Goal: Task Accomplishment & Management: Use online tool/utility

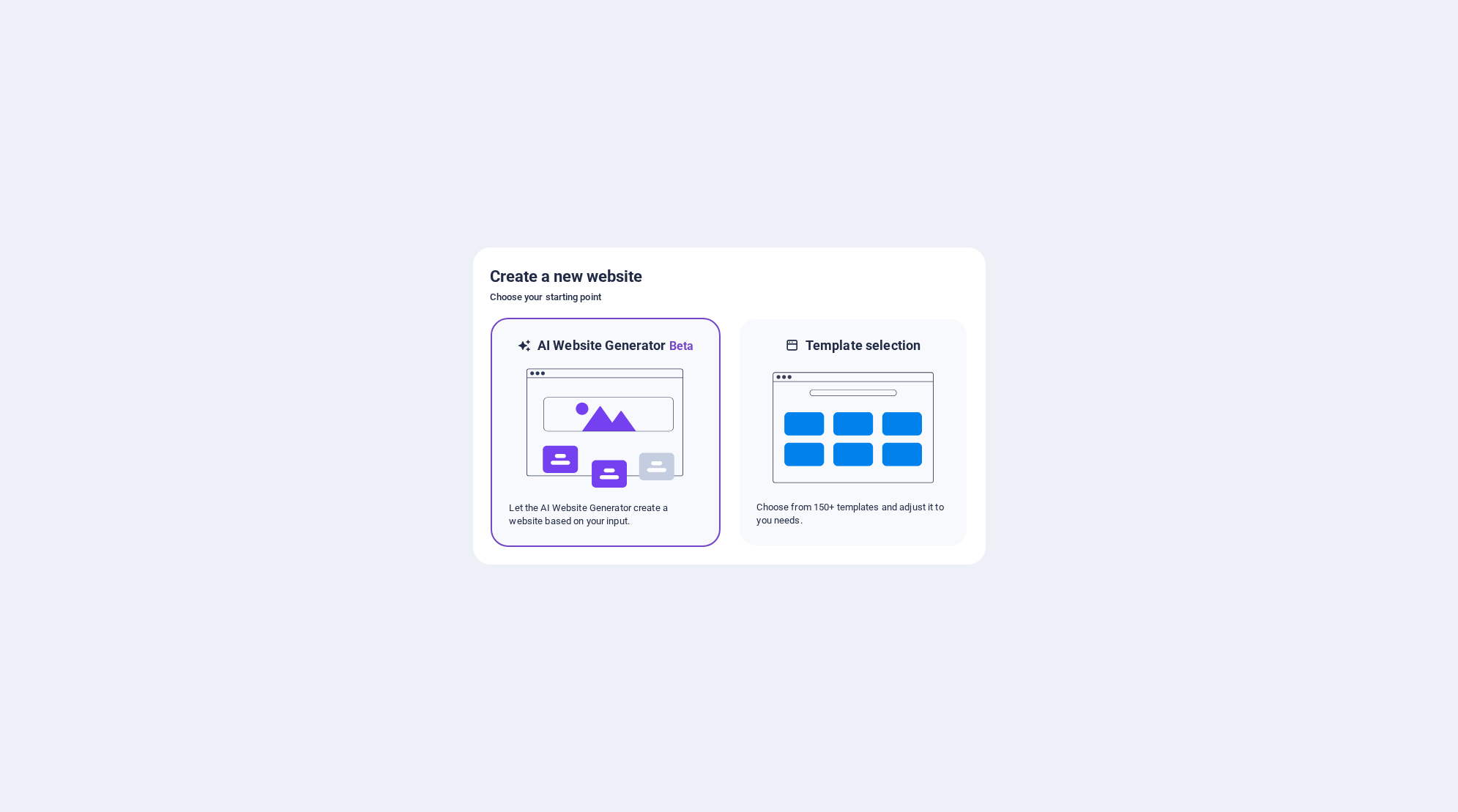
click at [665, 432] on img at bounding box center [605, 429] width 161 height 146
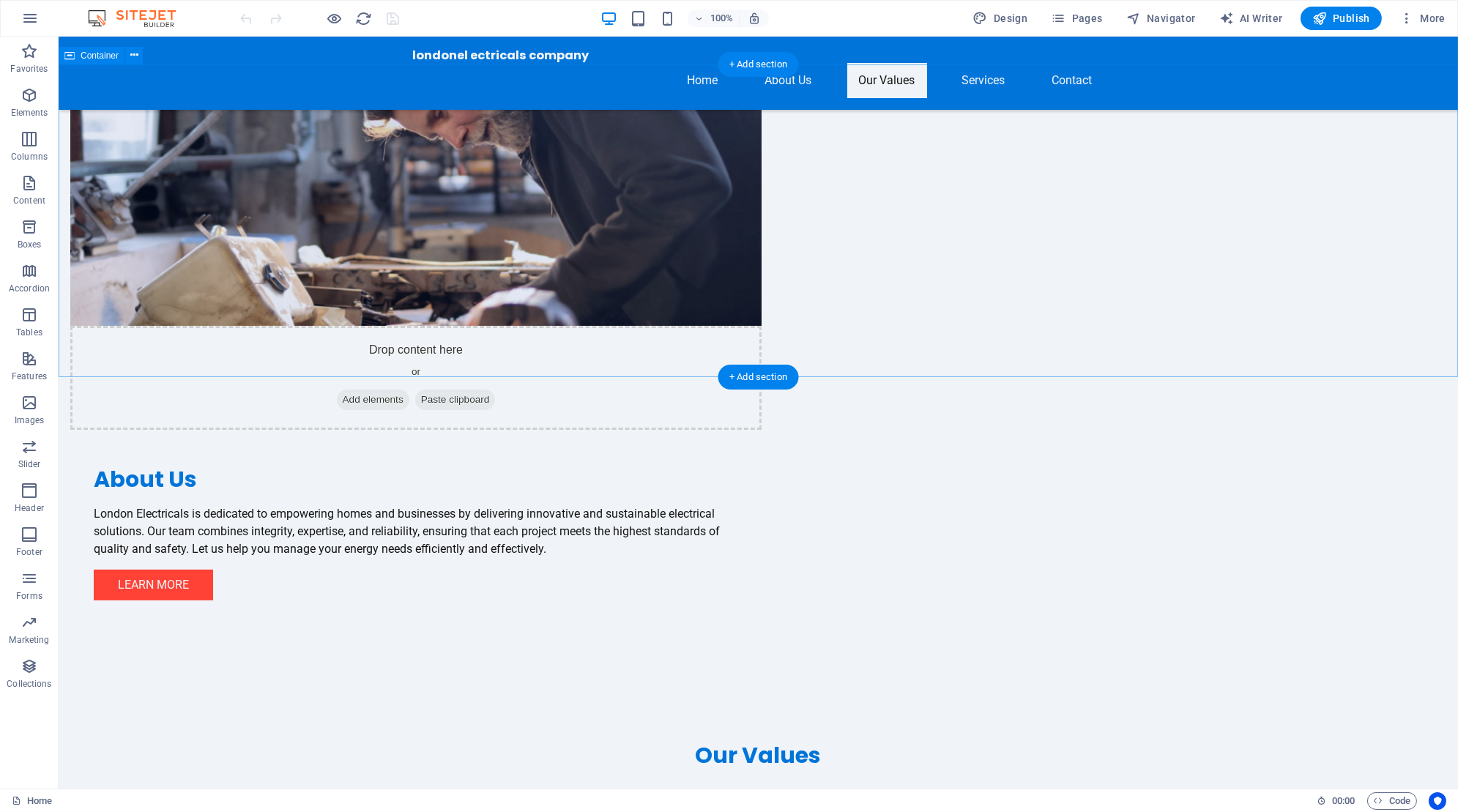
scroll to position [827, 0]
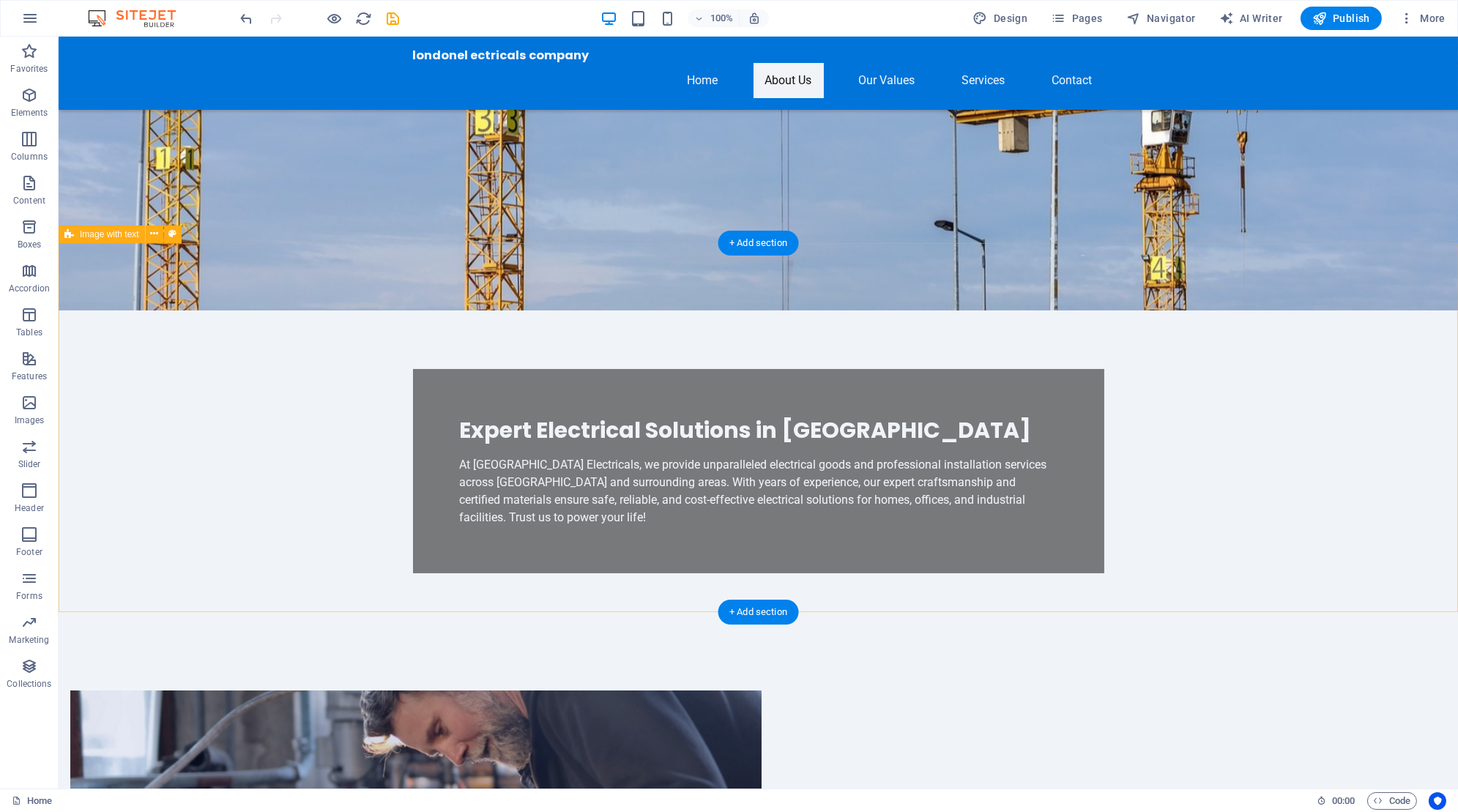
scroll to position [262, 0]
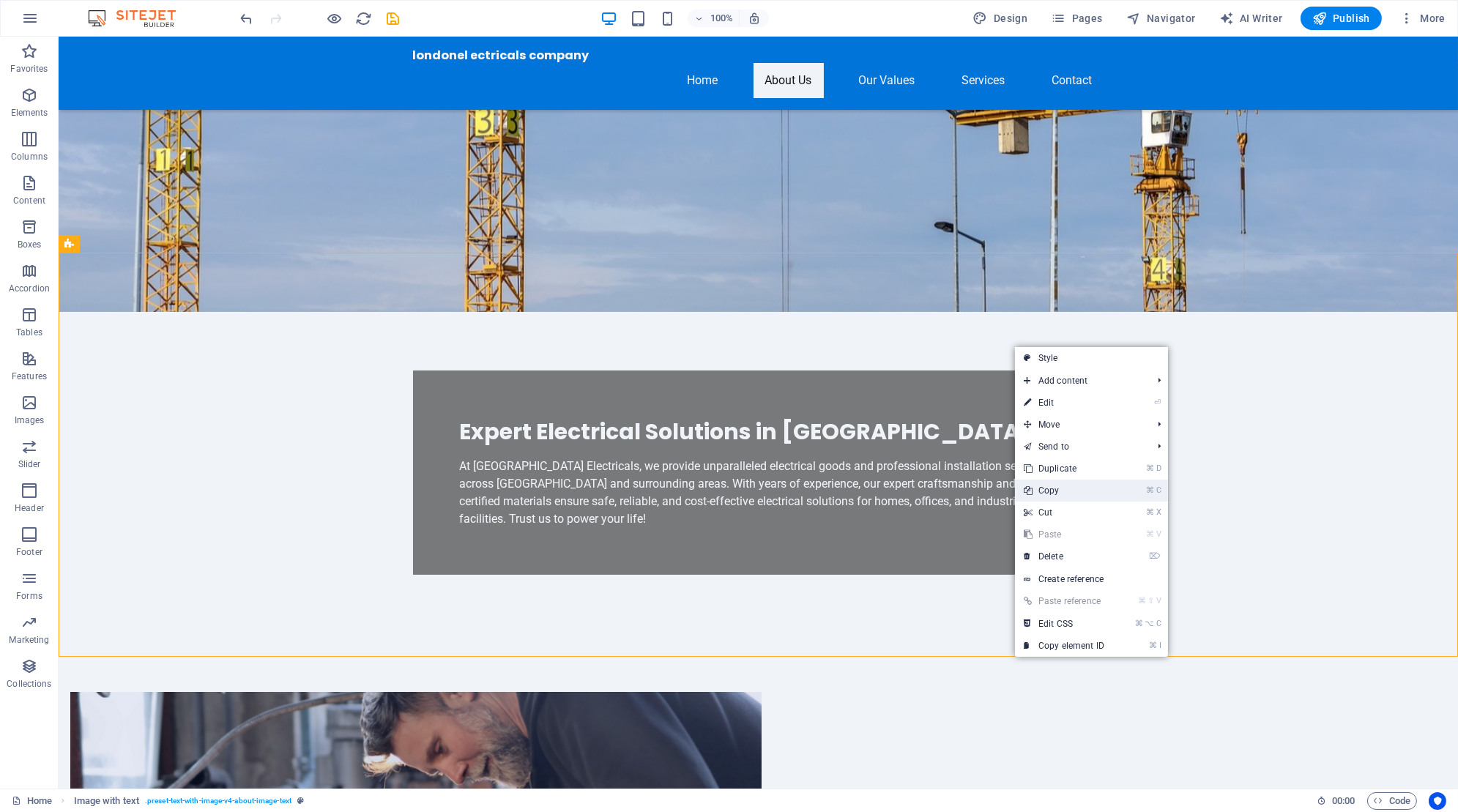
click at [1053, 489] on link "⌘ C Copy" at bounding box center [1064, 490] width 98 height 22
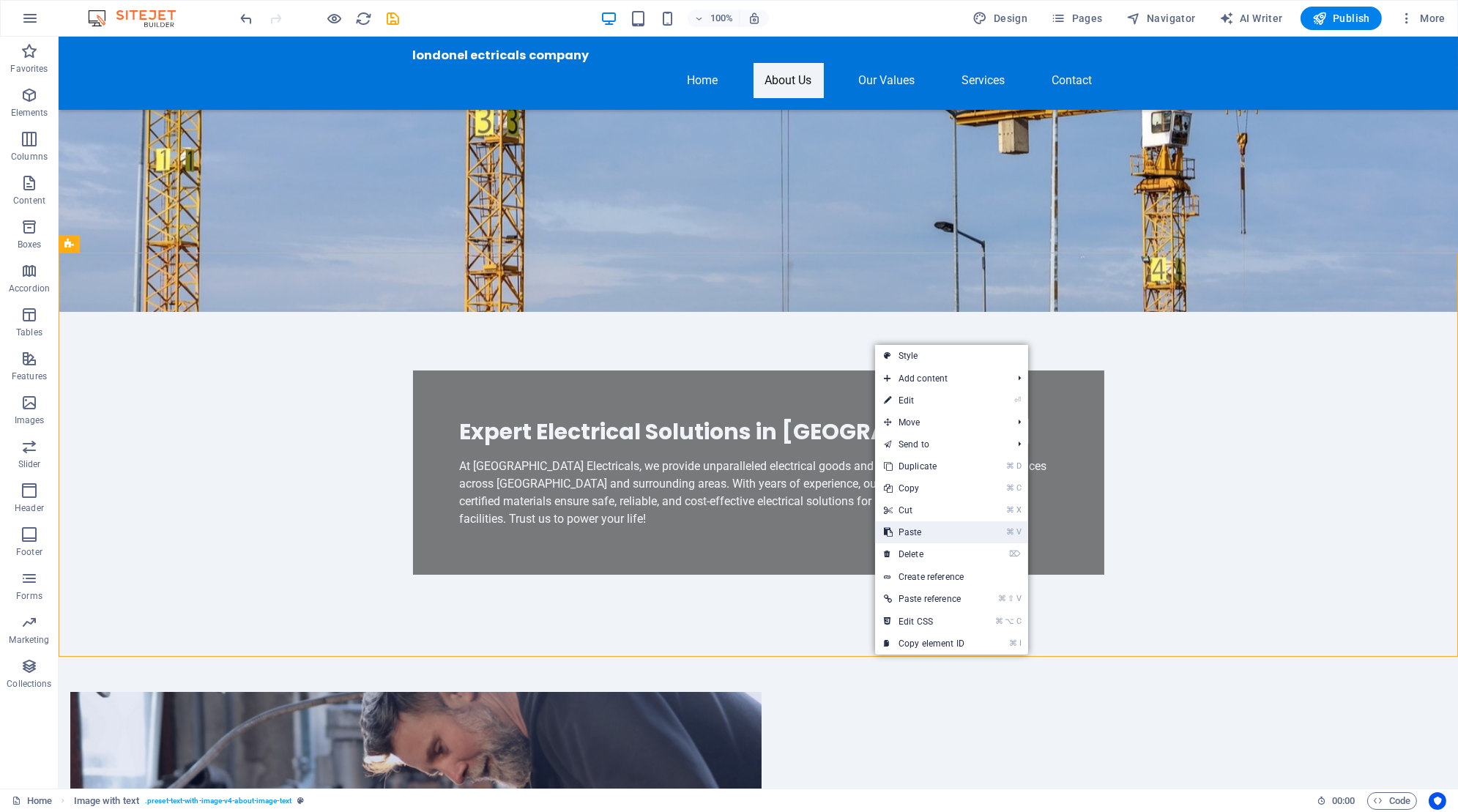
click at [909, 532] on link "⌘ V Paste" at bounding box center [925, 532] width 98 height 22
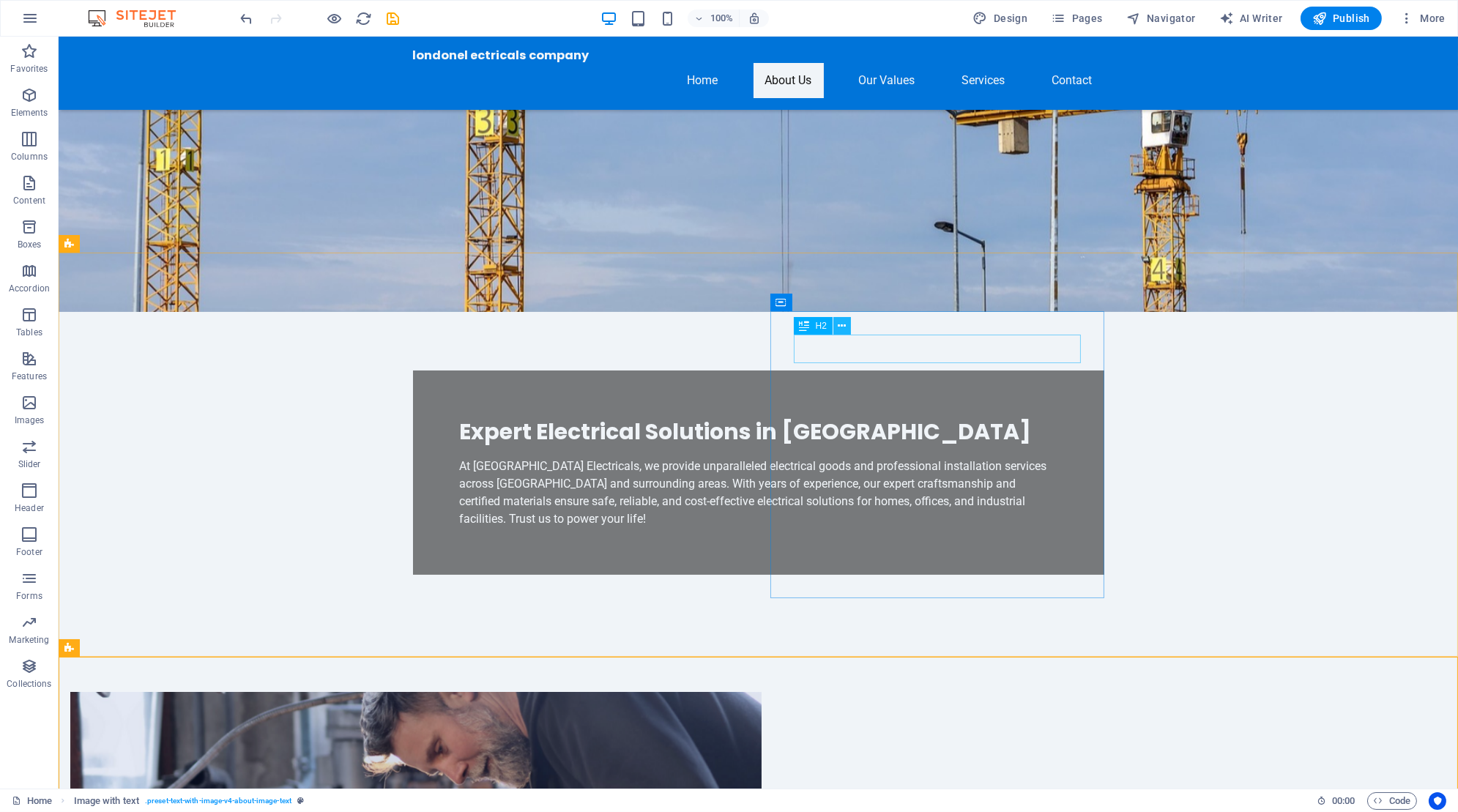
click at [839, 327] on icon at bounding box center [842, 326] width 8 height 15
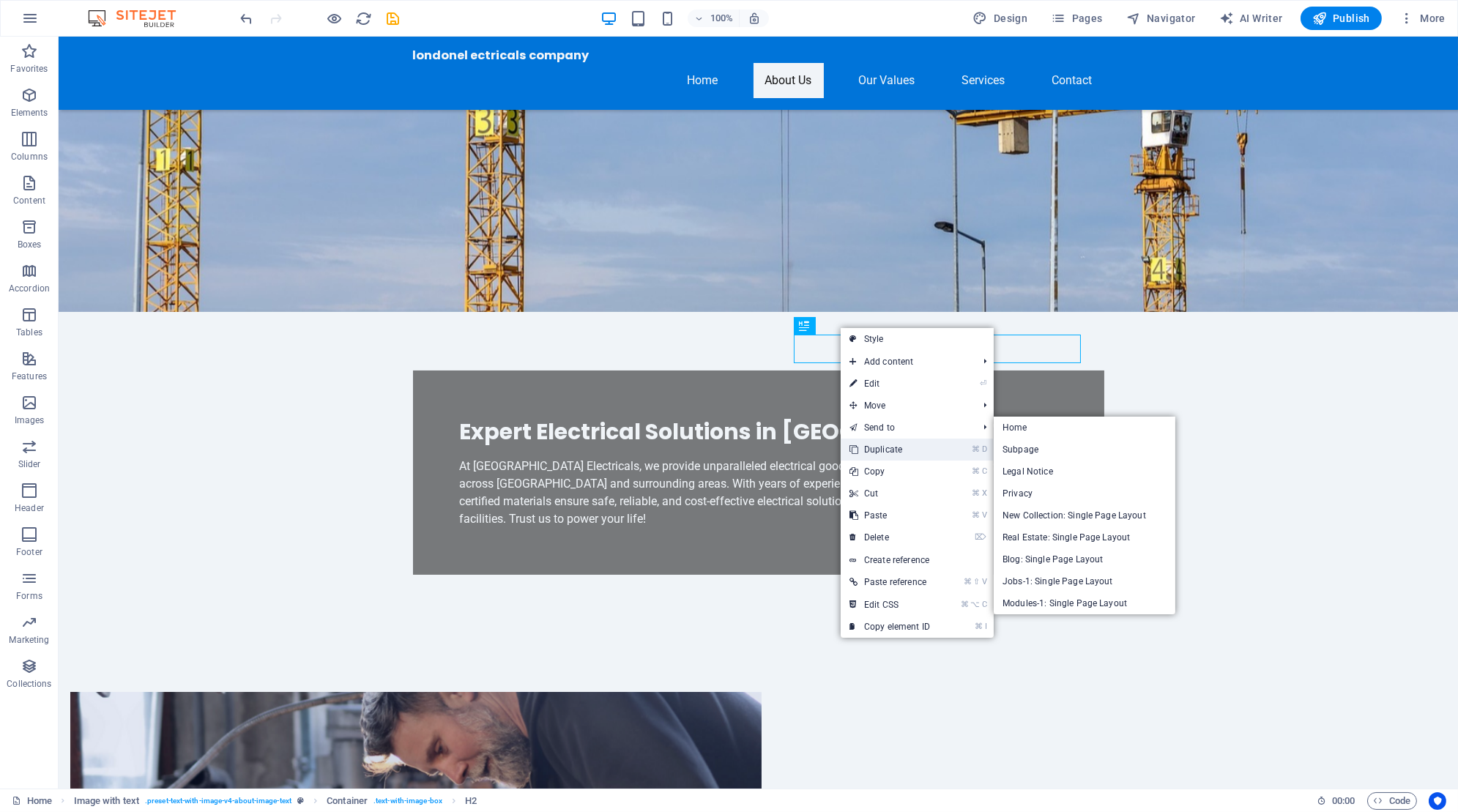
click at [894, 448] on link "⌘ D Duplicate" at bounding box center [890, 449] width 98 height 22
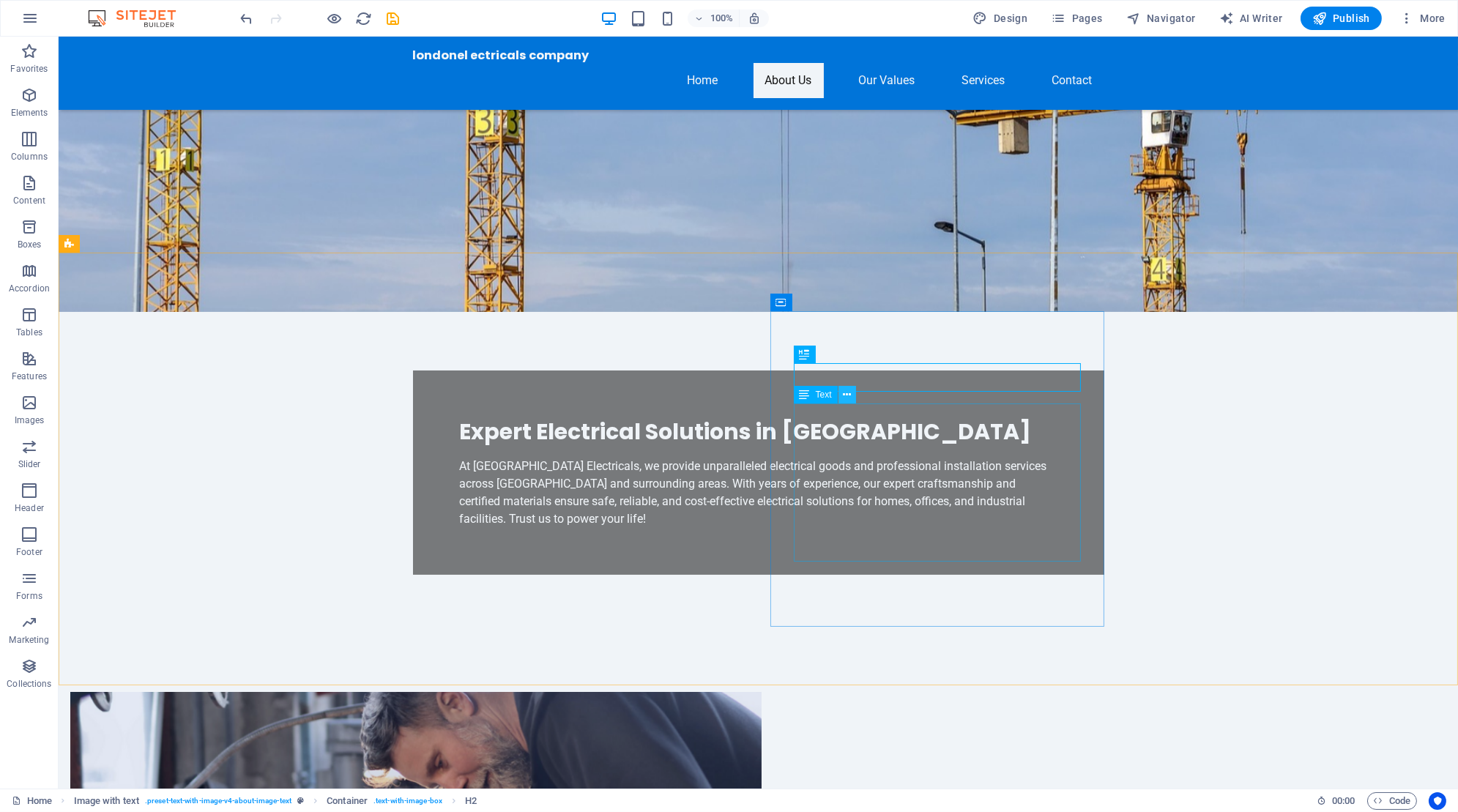
click at [849, 392] on icon at bounding box center [847, 395] width 8 height 15
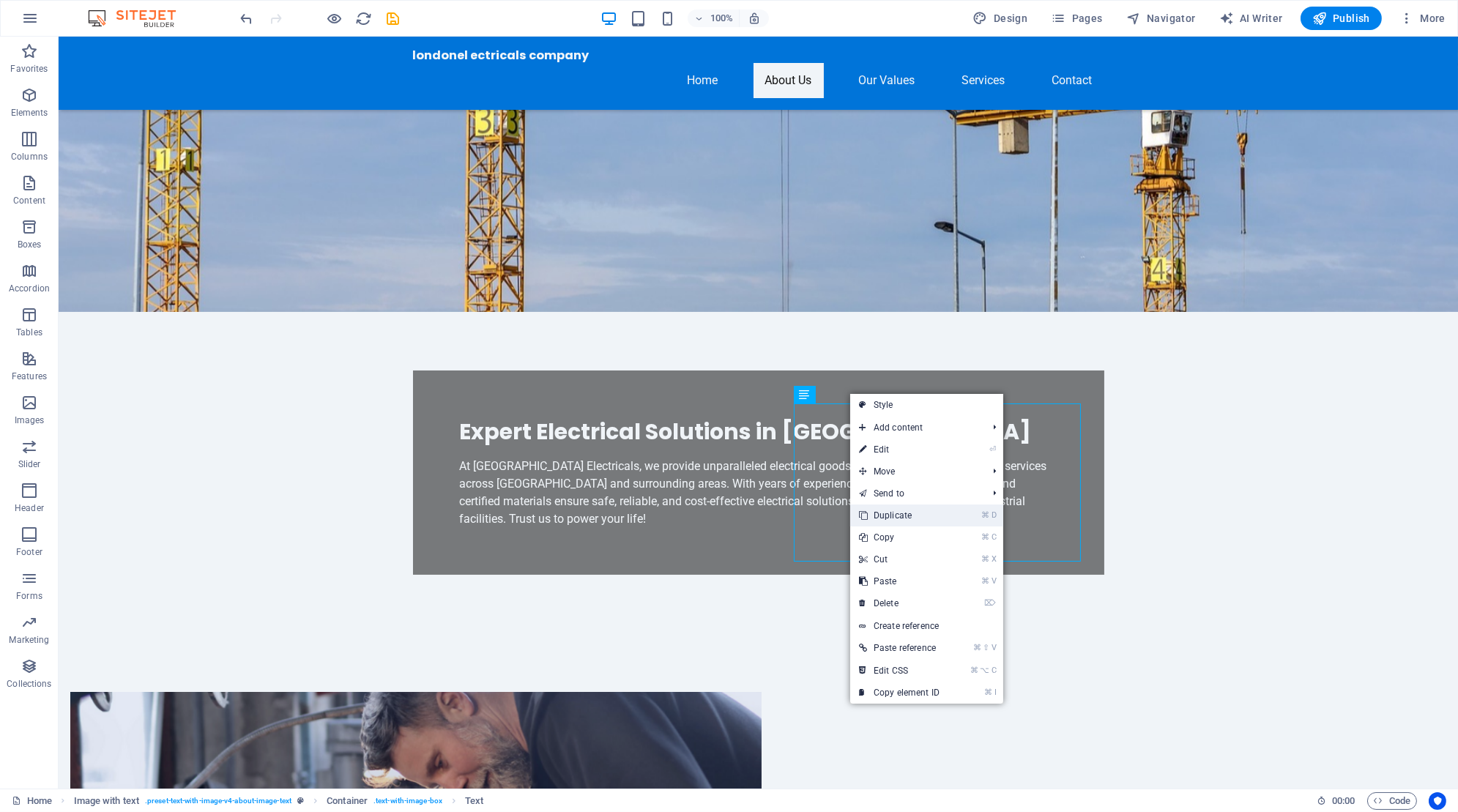
click at [903, 513] on link "⌘ D Duplicate" at bounding box center [900, 515] width 98 height 22
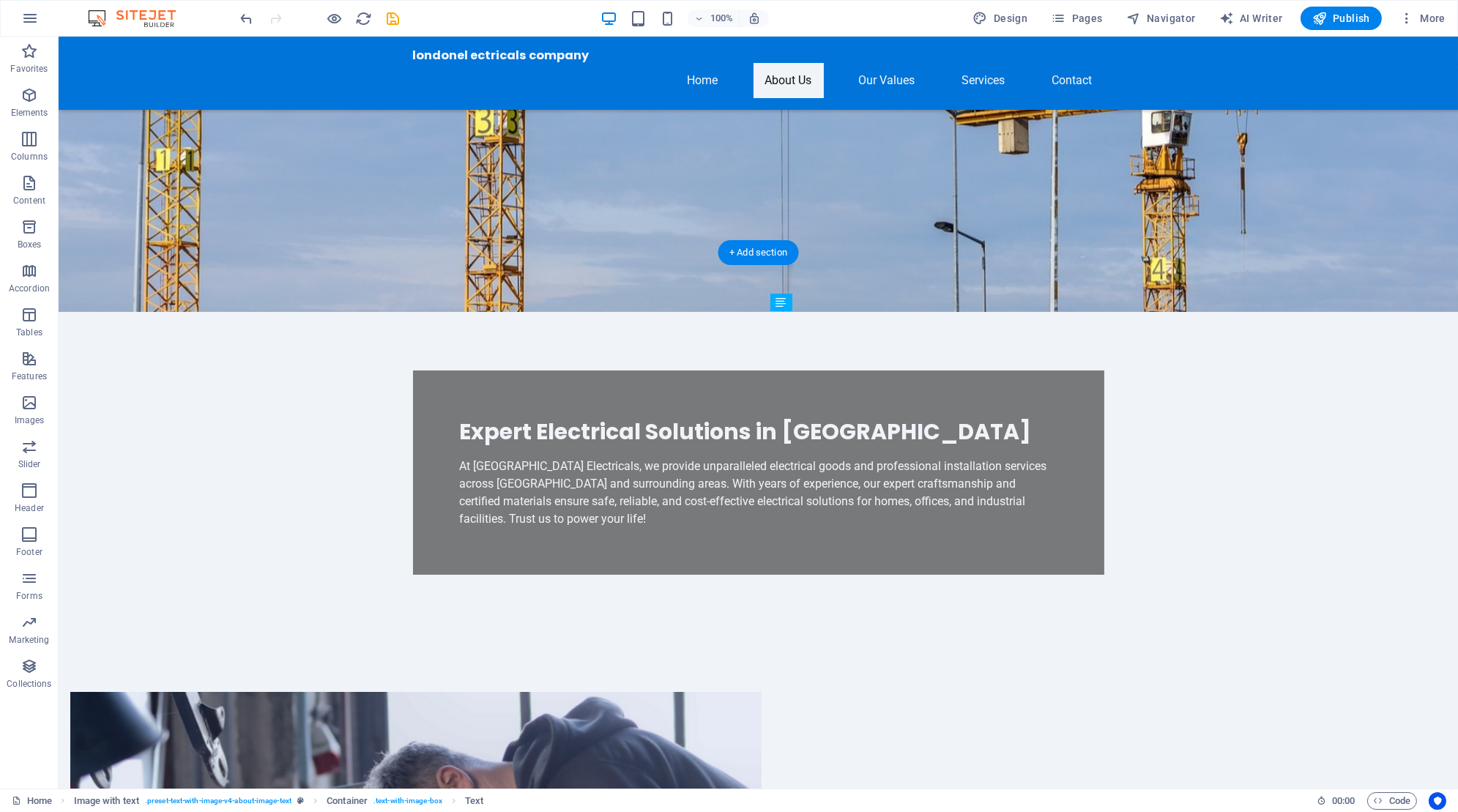
drag, startPoint x: 887, startPoint y: 469, endPoint x: 872, endPoint y: 376, distance: 94.2
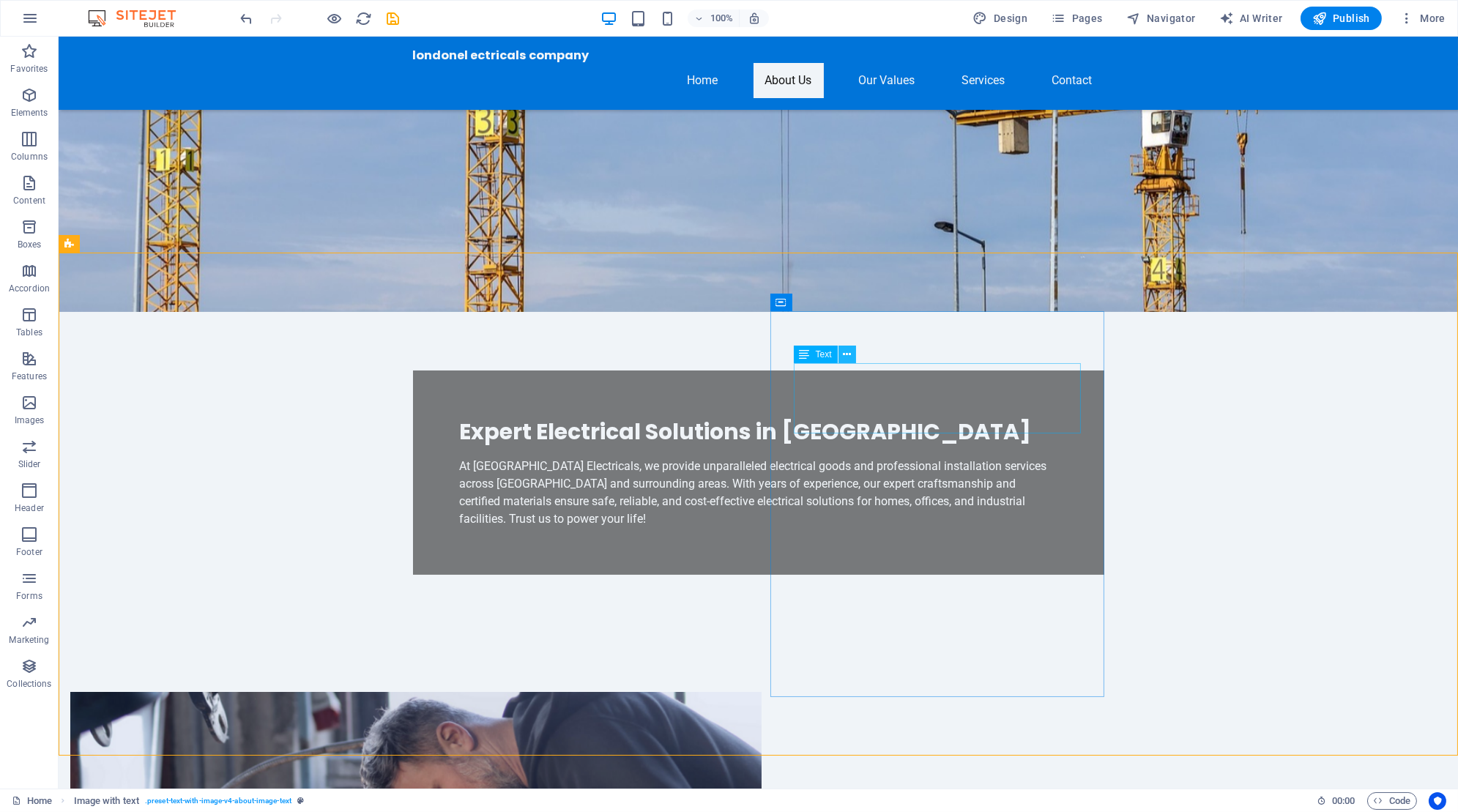
click at [841, 346] on button at bounding box center [847, 355] width 17 height 17
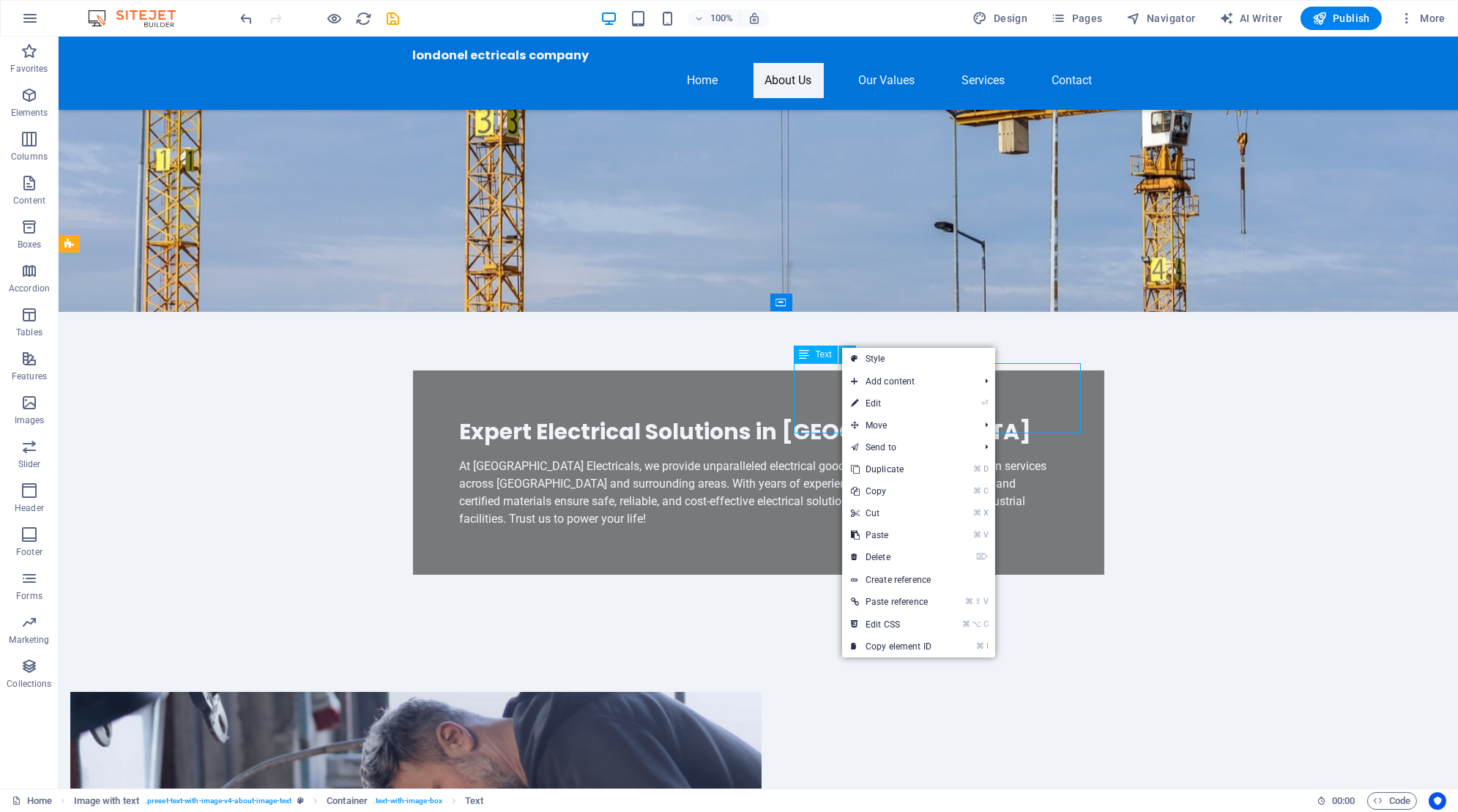
click at [841, 346] on button at bounding box center [847, 355] width 17 height 17
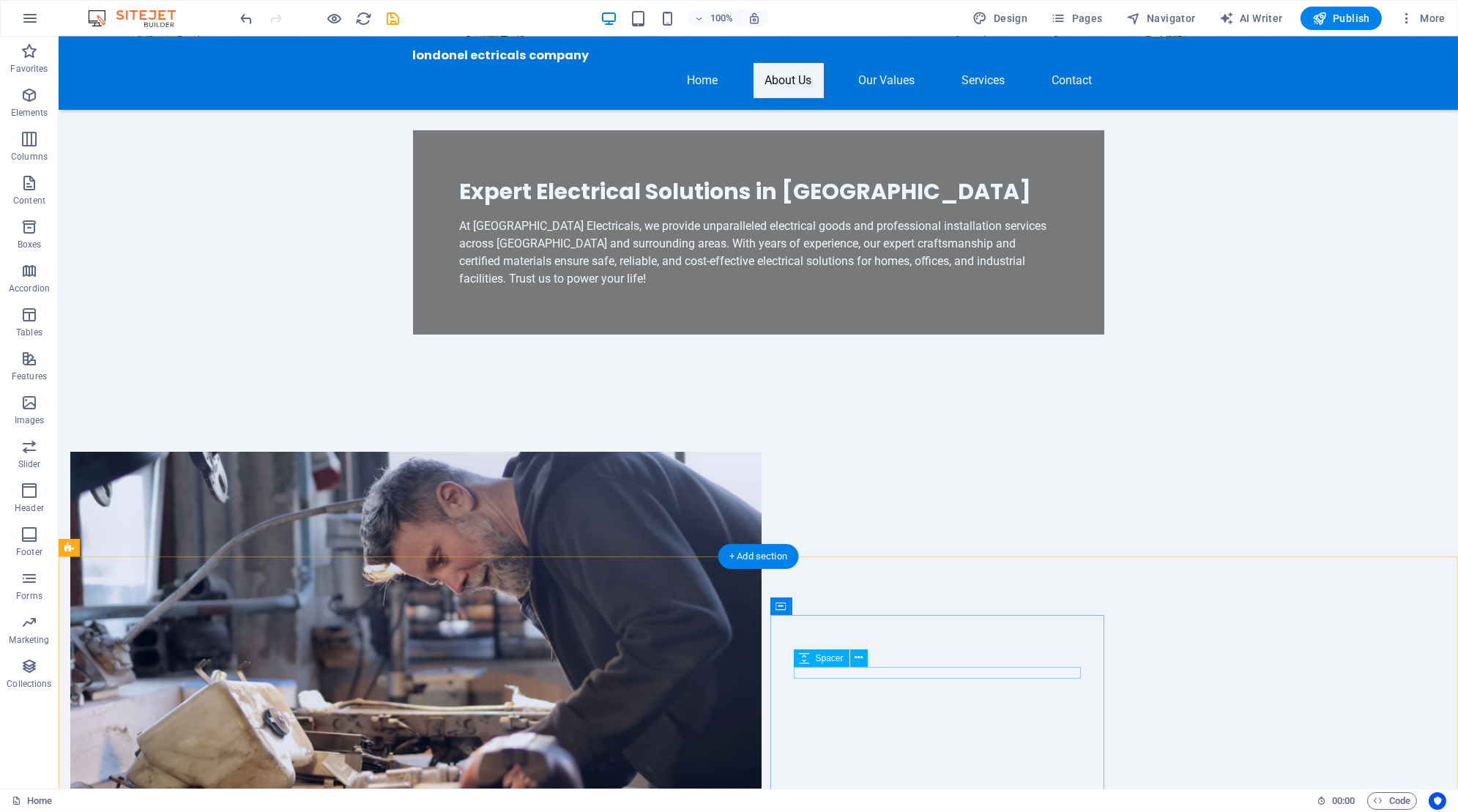
scroll to position [508, 0]
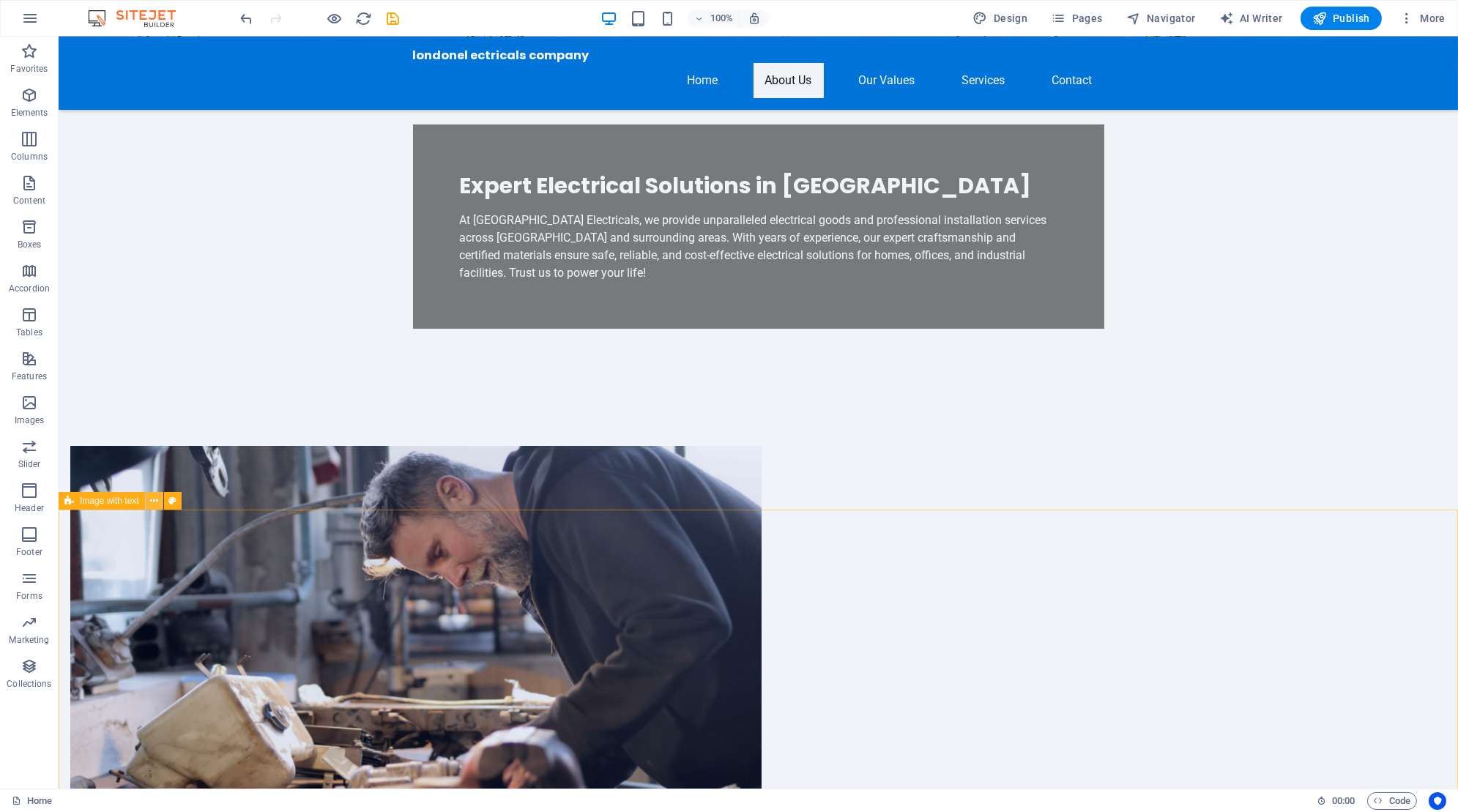
click at [155, 503] on icon at bounding box center [154, 502] width 8 height 15
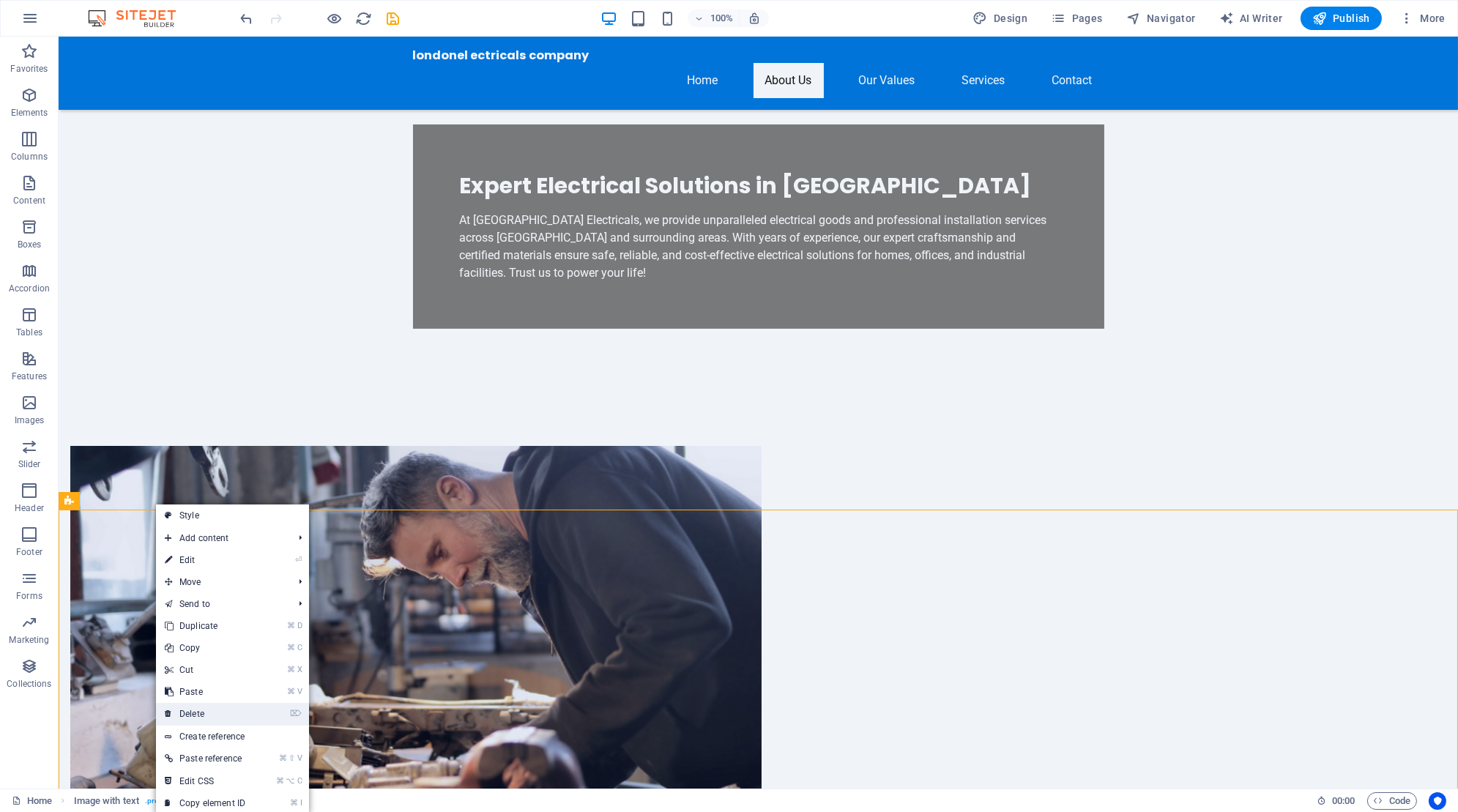
click at [210, 712] on link "⌦ Delete" at bounding box center [205, 713] width 98 height 22
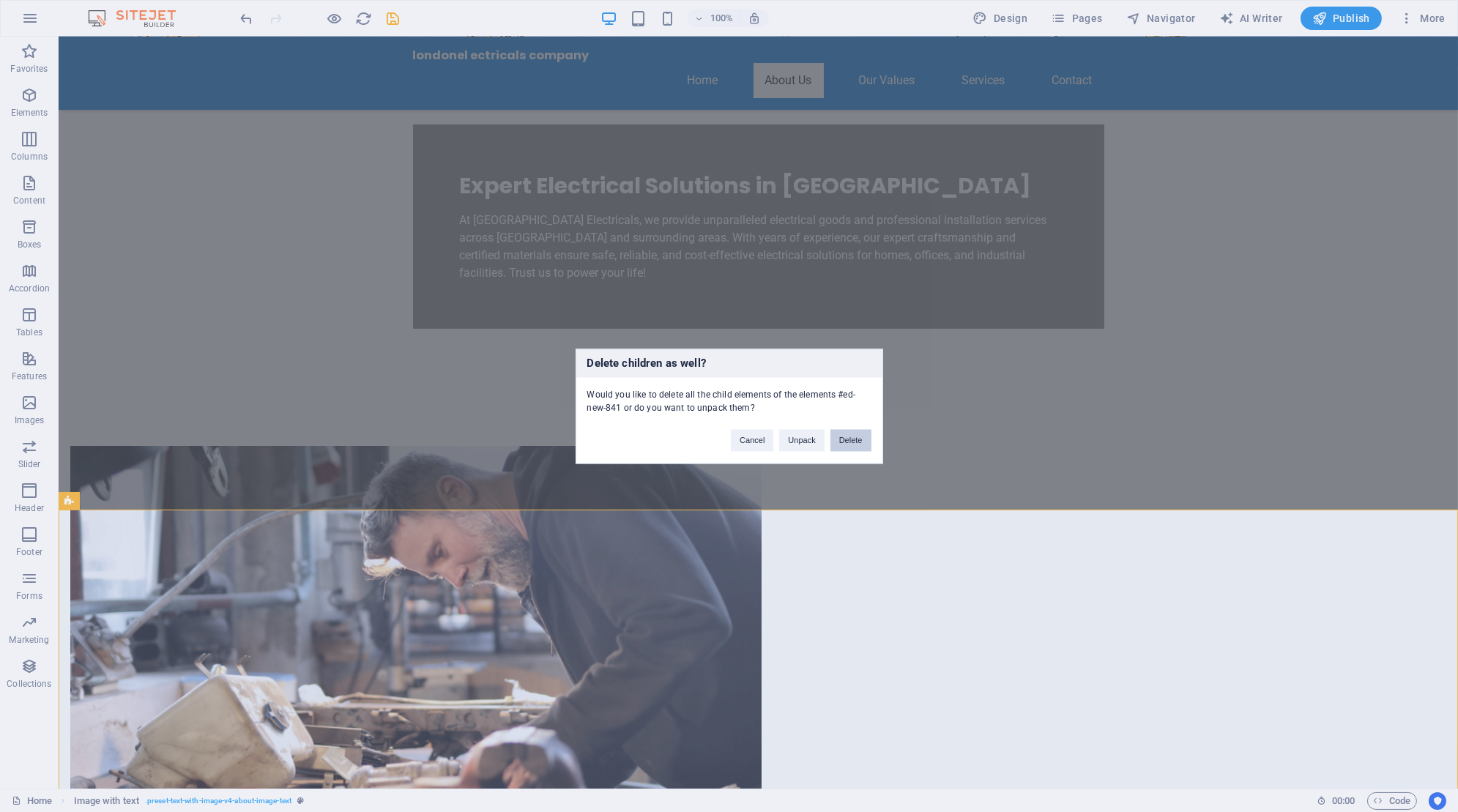
click at [842, 445] on button "Delete" at bounding box center [851, 440] width 41 height 22
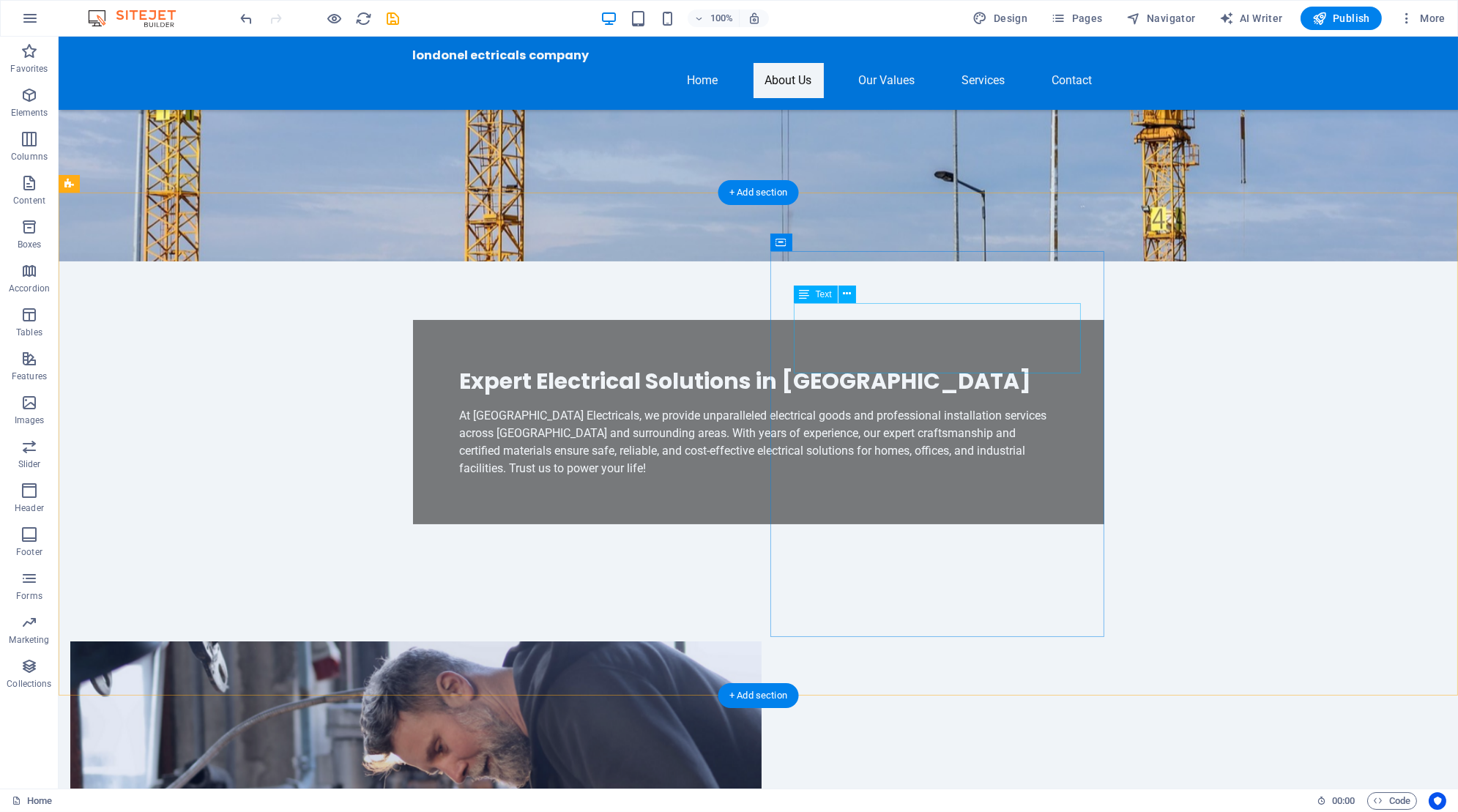
scroll to position [309, 0]
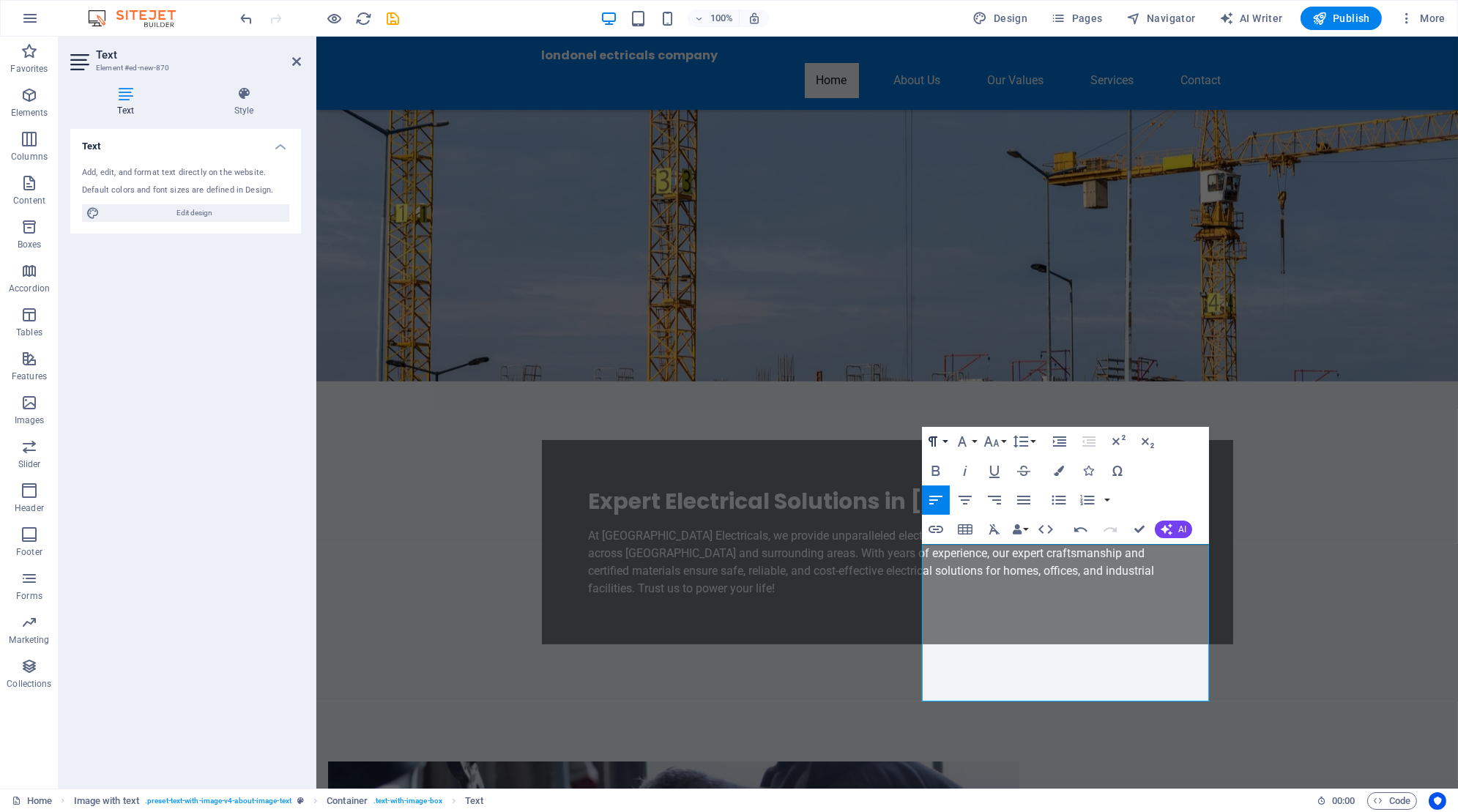
scroll to position [177, 0]
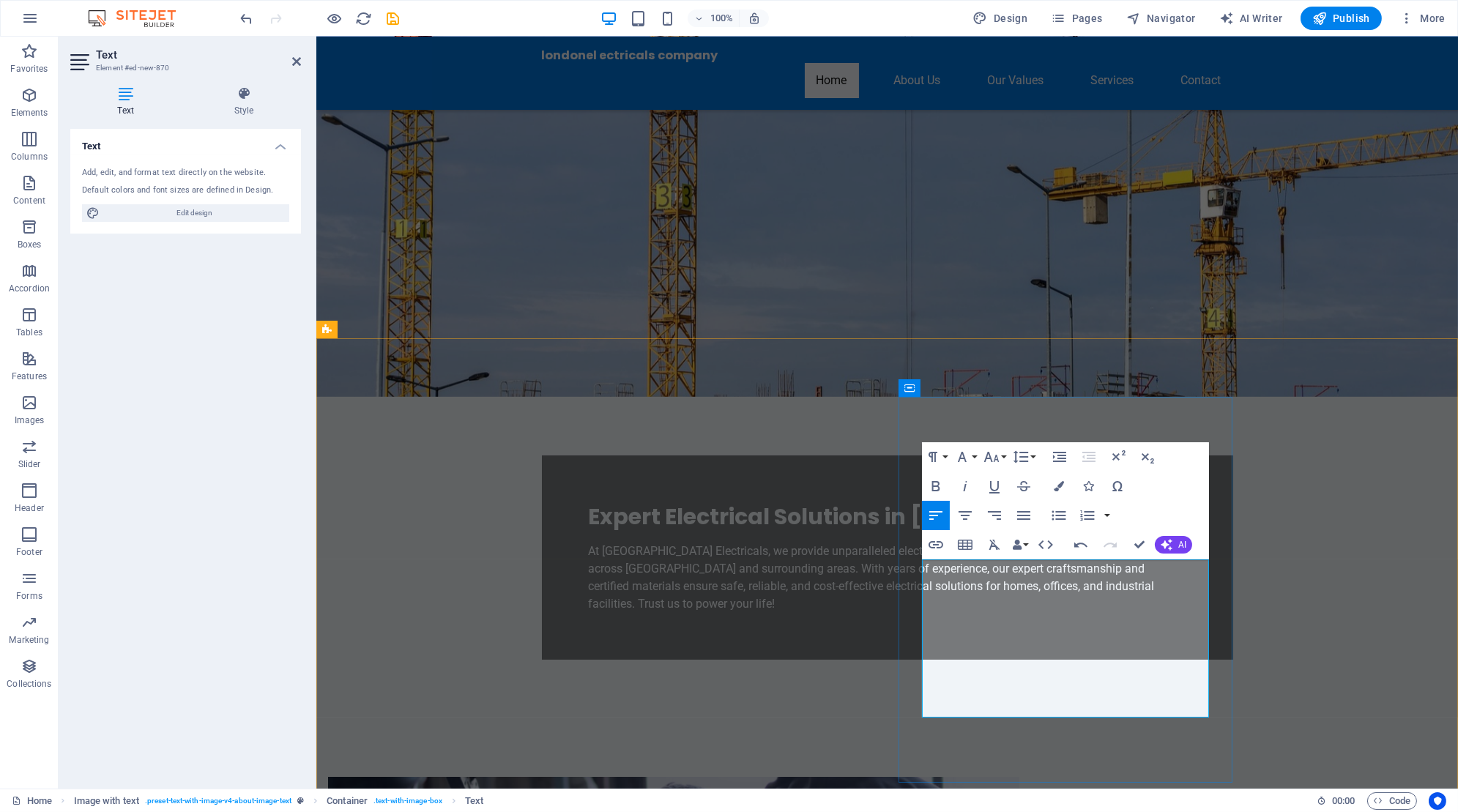
drag, startPoint x: 947, startPoint y: 569, endPoint x: 925, endPoint y: 569, distance: 22.0
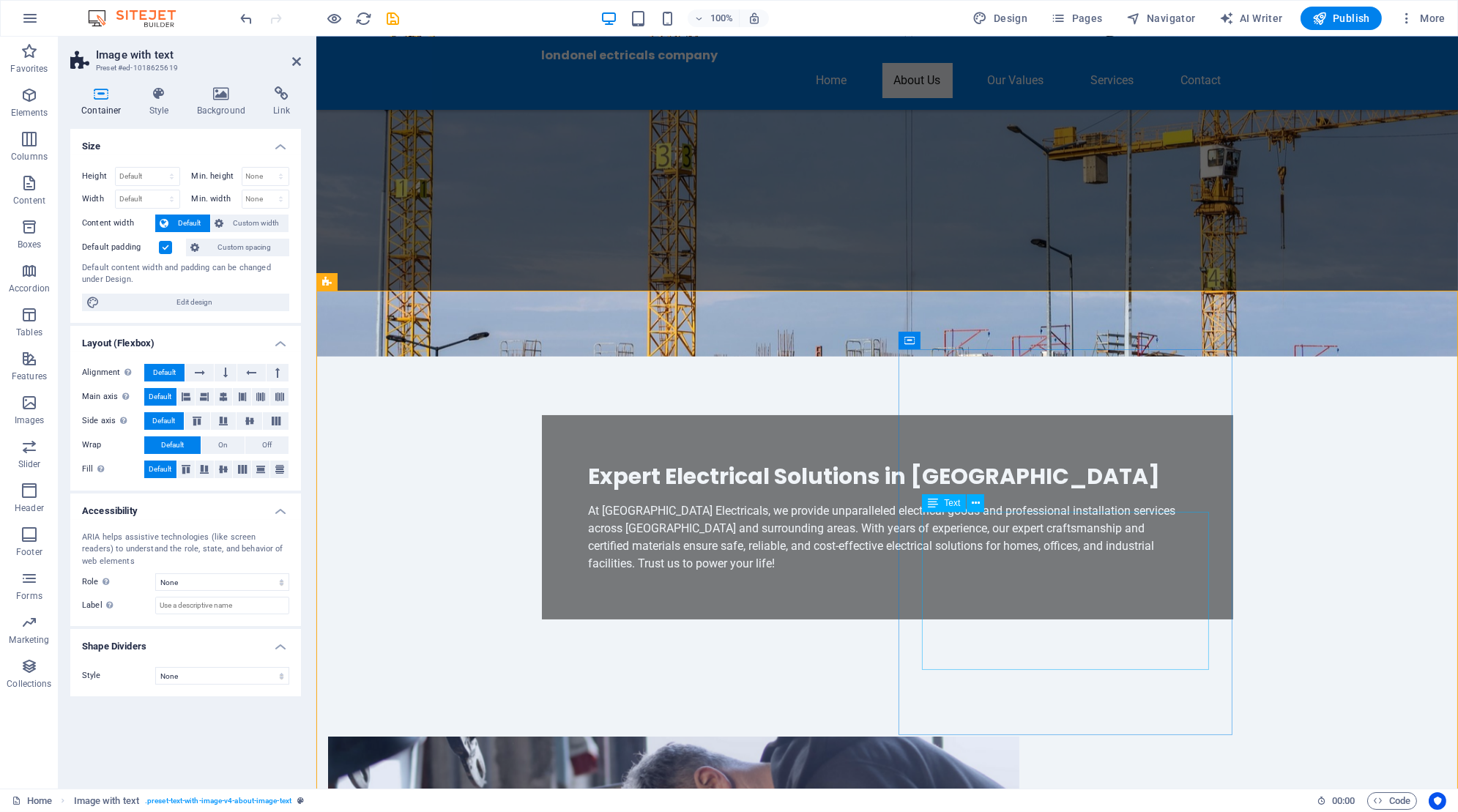
scroll to position [224, 0]
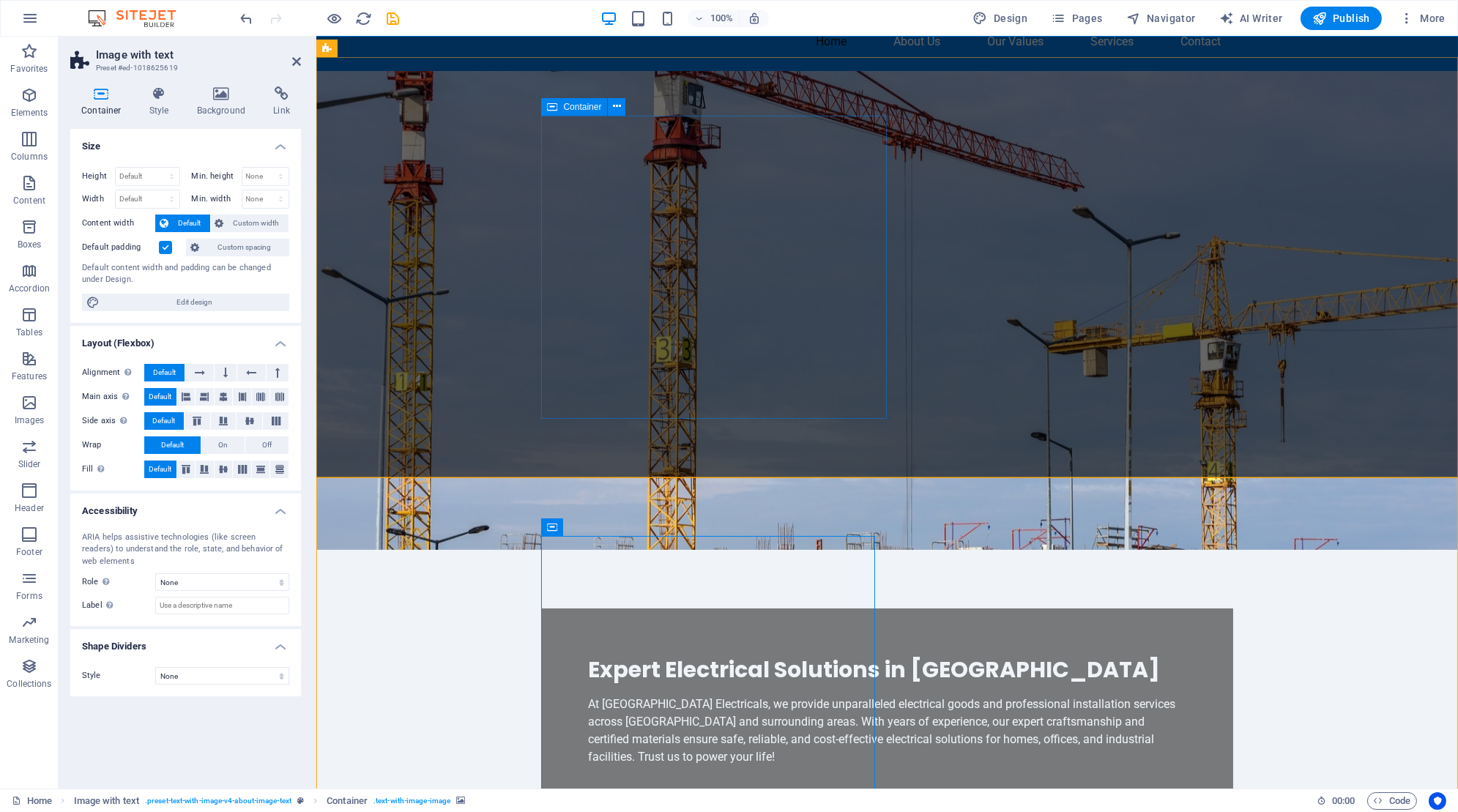
scroll to position [38, 0]
click at [687, 697] on div "At [GEOGRAPHIC_DATA] Electricals, we provide unparalleled electrical goods and …" at bounding box center [887, 731] width 598 height 70
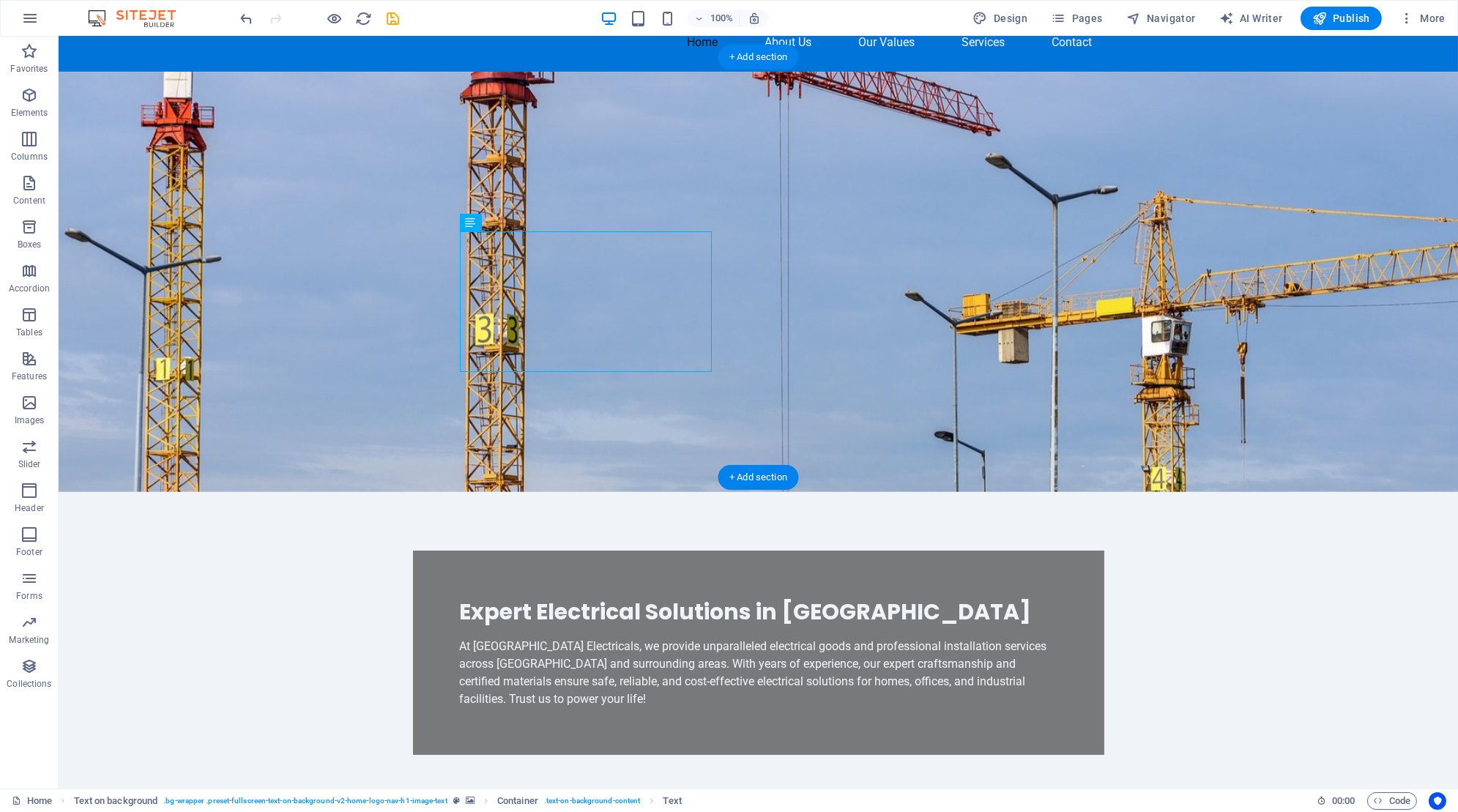
click at [884, 352] on figure at bounding box center [758, 282] width 1399 height 420
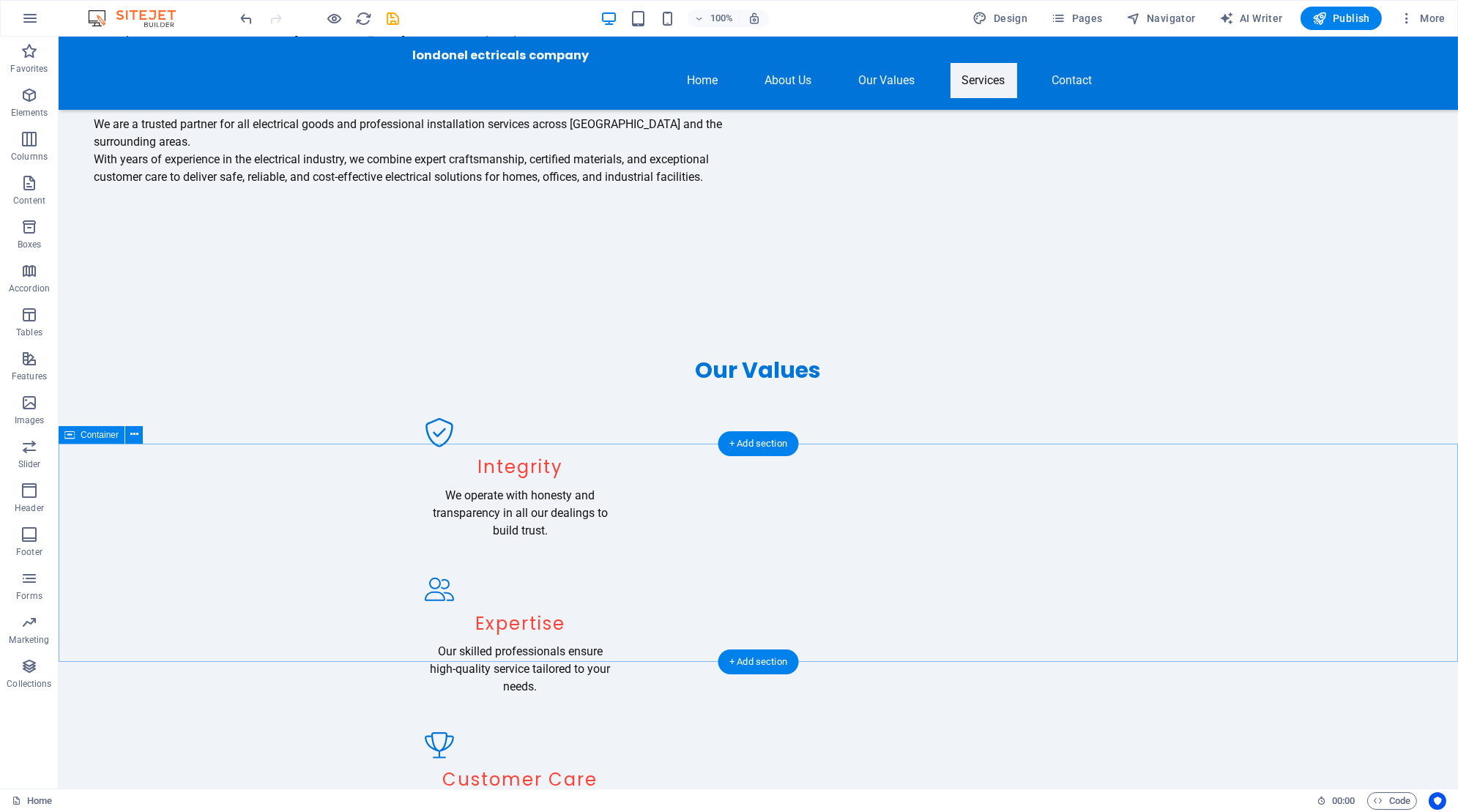
scroll to position [1398, 0]
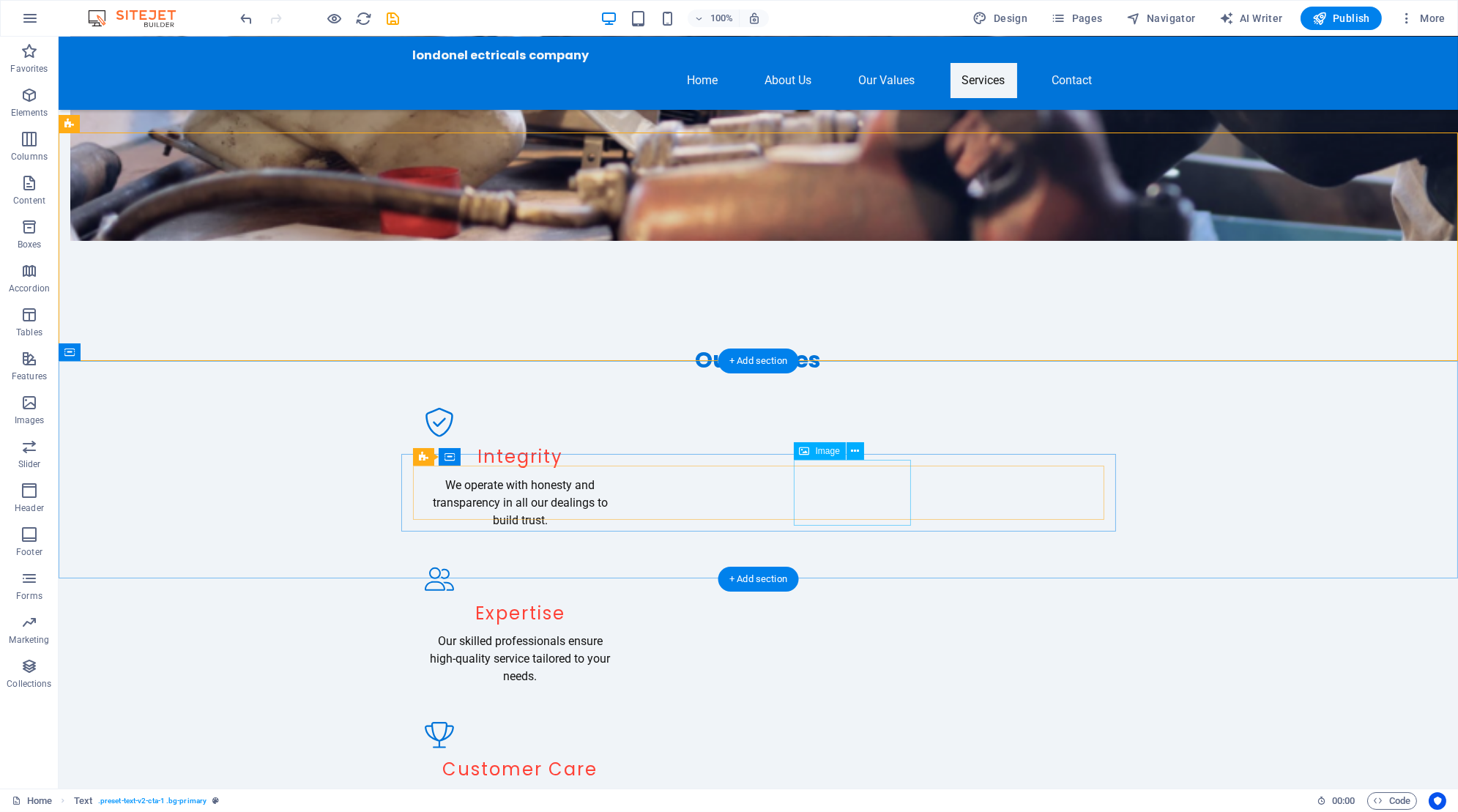
scroll to position [1491, 0]
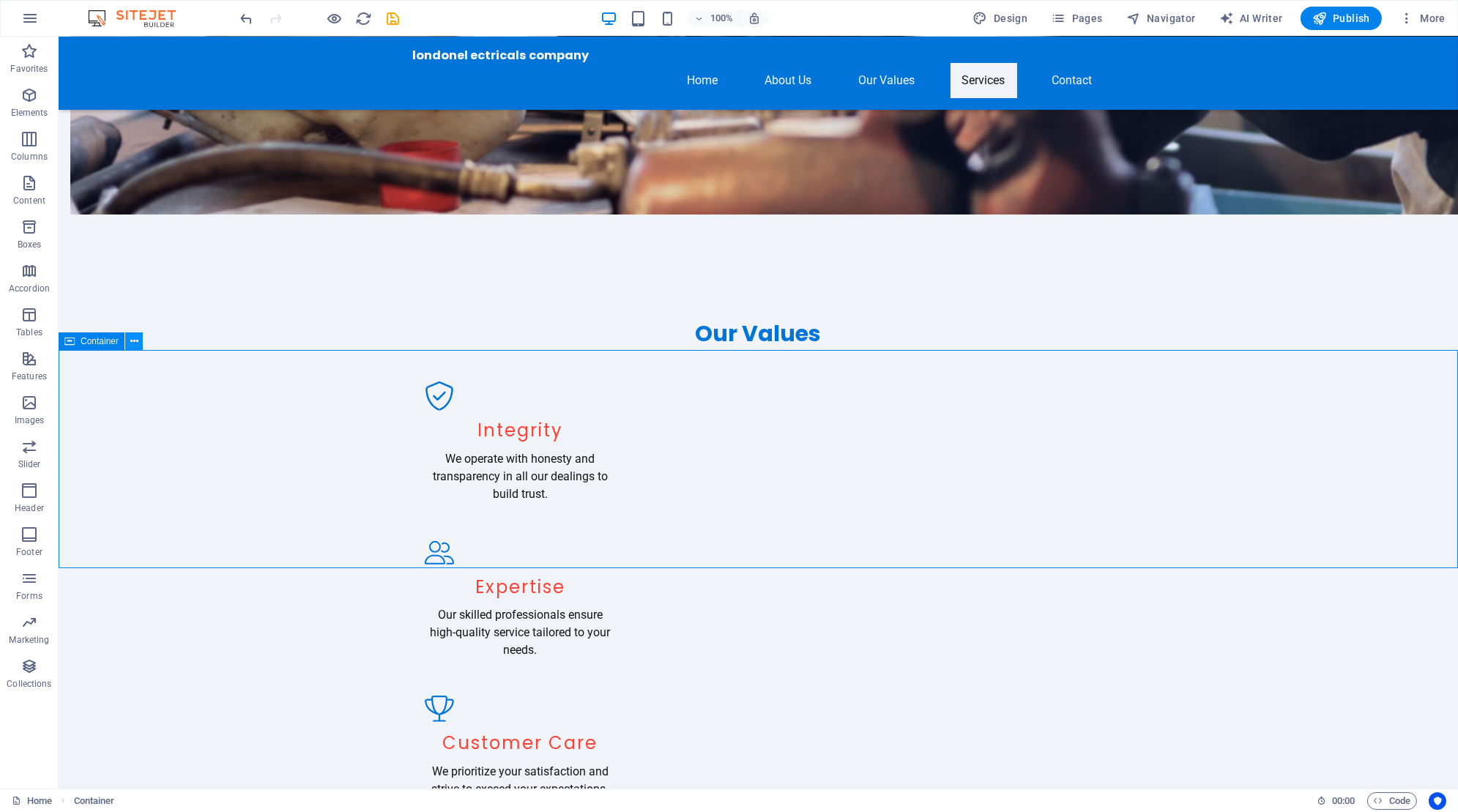
click at [131, 341] on icon at bounding box center [135, 341] width 8 height 15
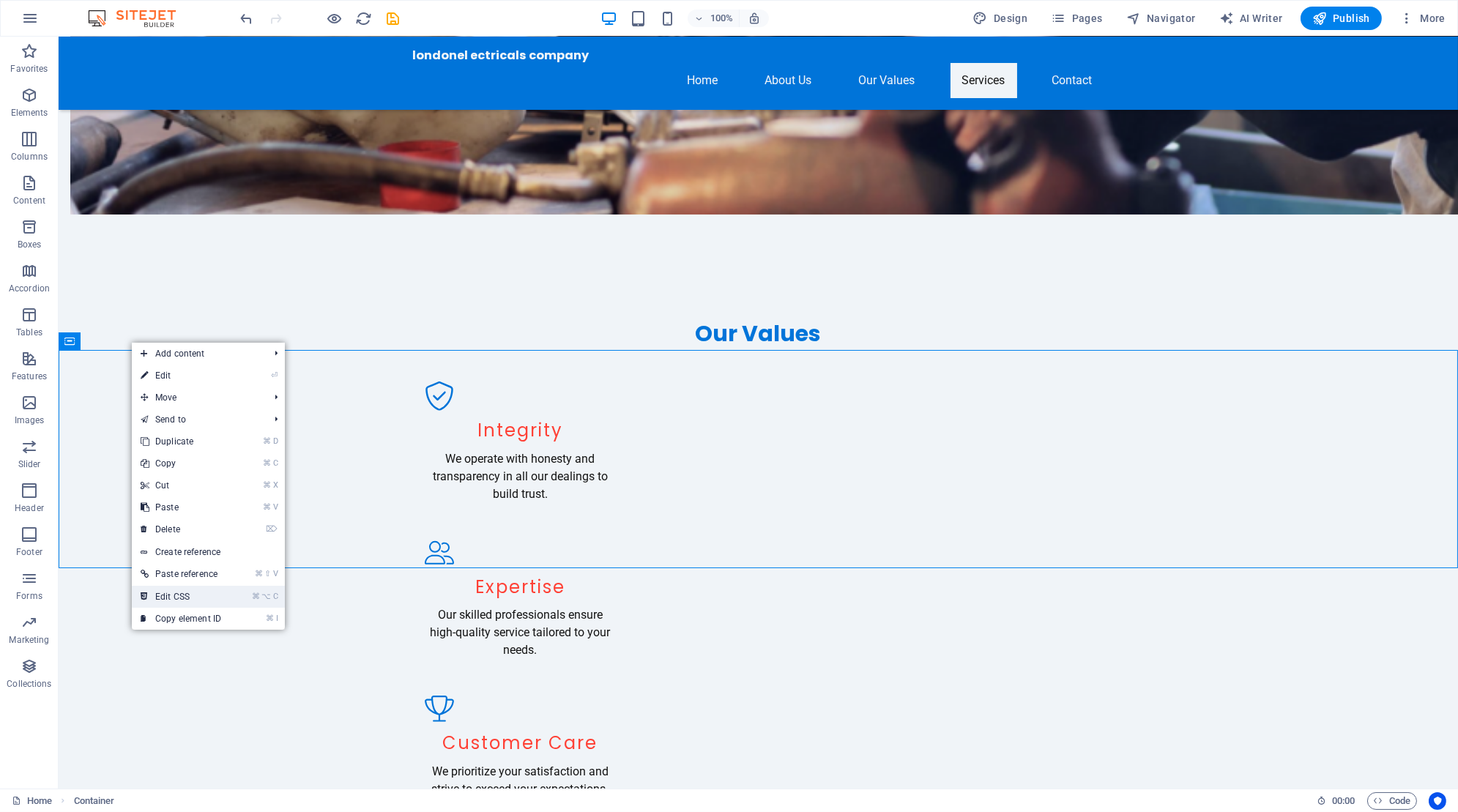
click at [185, 589] on link "⌘ ⌥ C Edit CSS" at bounding box center [181, 597] width 98 height 22
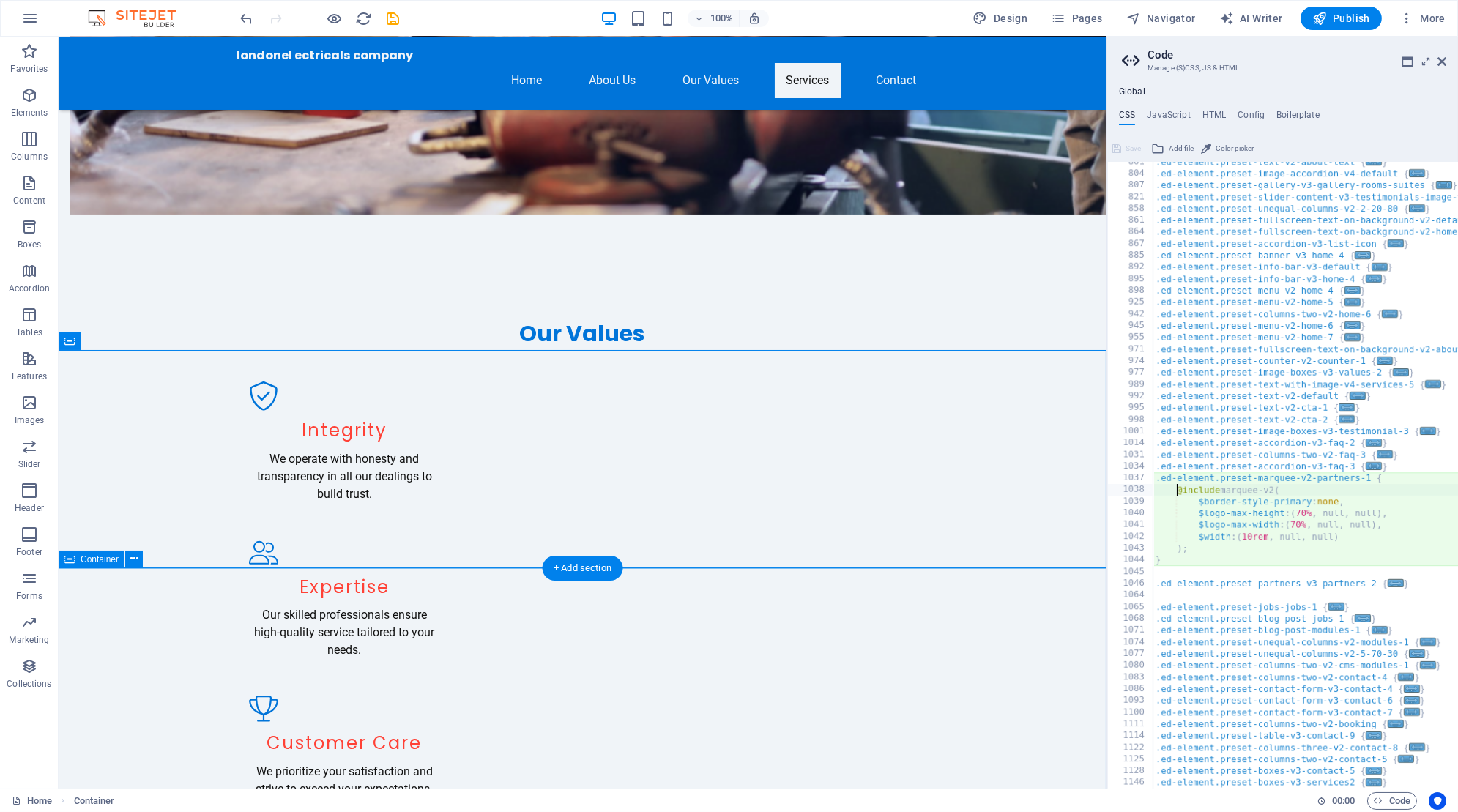
scroll to position [825, 0]
click at [1355, 537] on div ".ed-element.preset-text-v2-about-text { ... } .ed-element.preset-image-accordio…" at bounding box center [1480, 480] width 656 height 651
type textarea "$width: (10rem, null, null)"
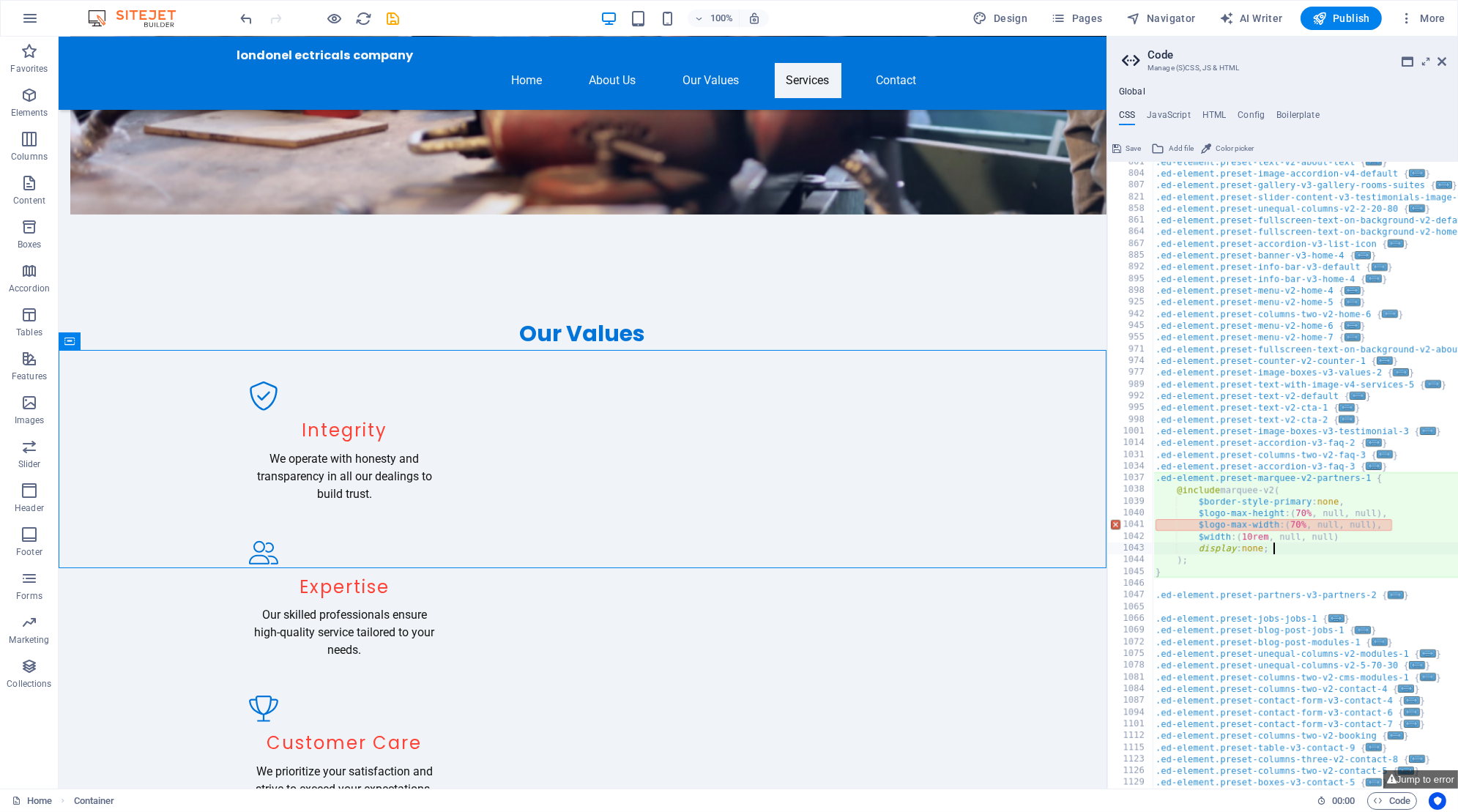
scroll to position [0, 12]
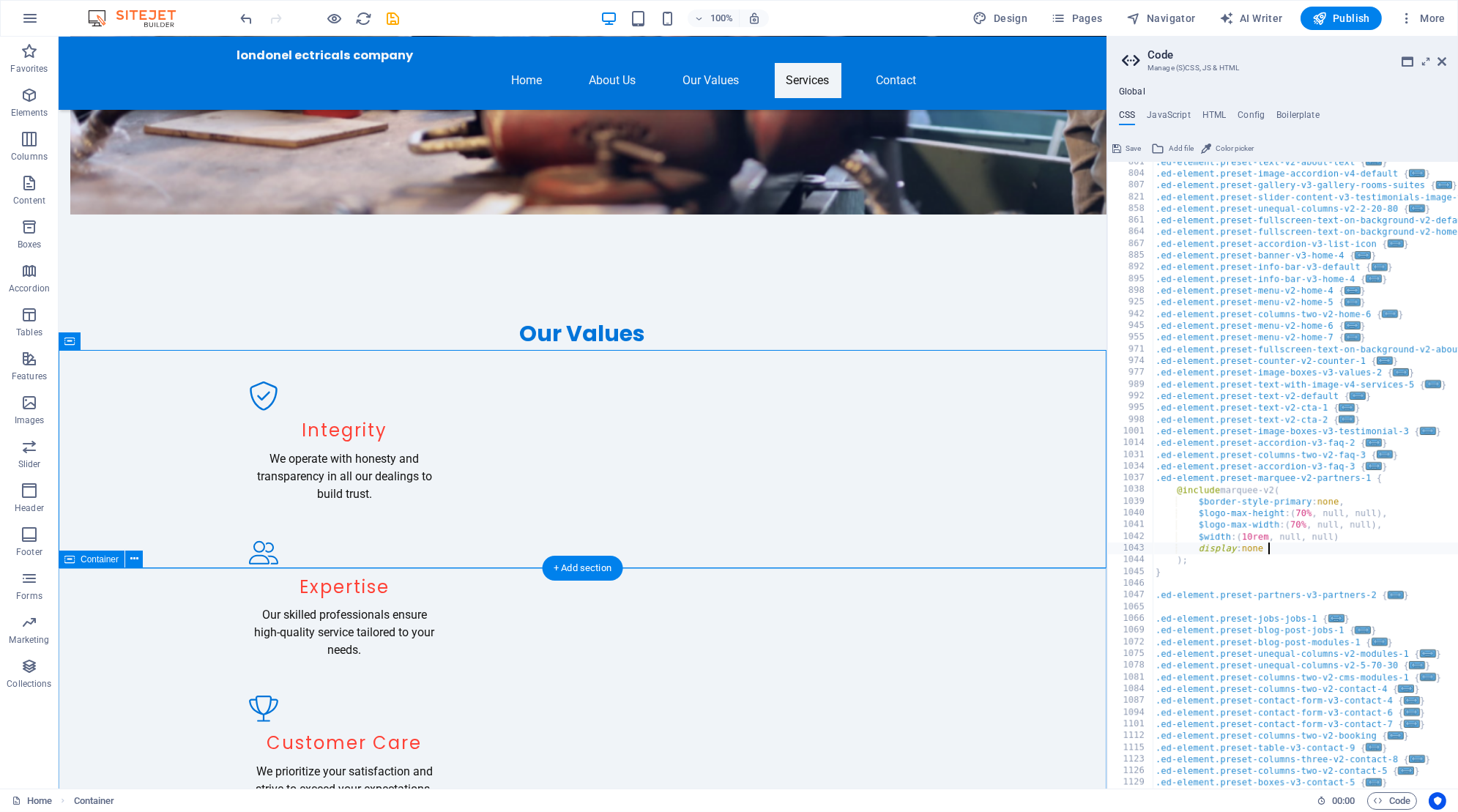
type textarea "display: none"
click at [131, 341] on icon at bounding box center [135, 341] width 8 height 15
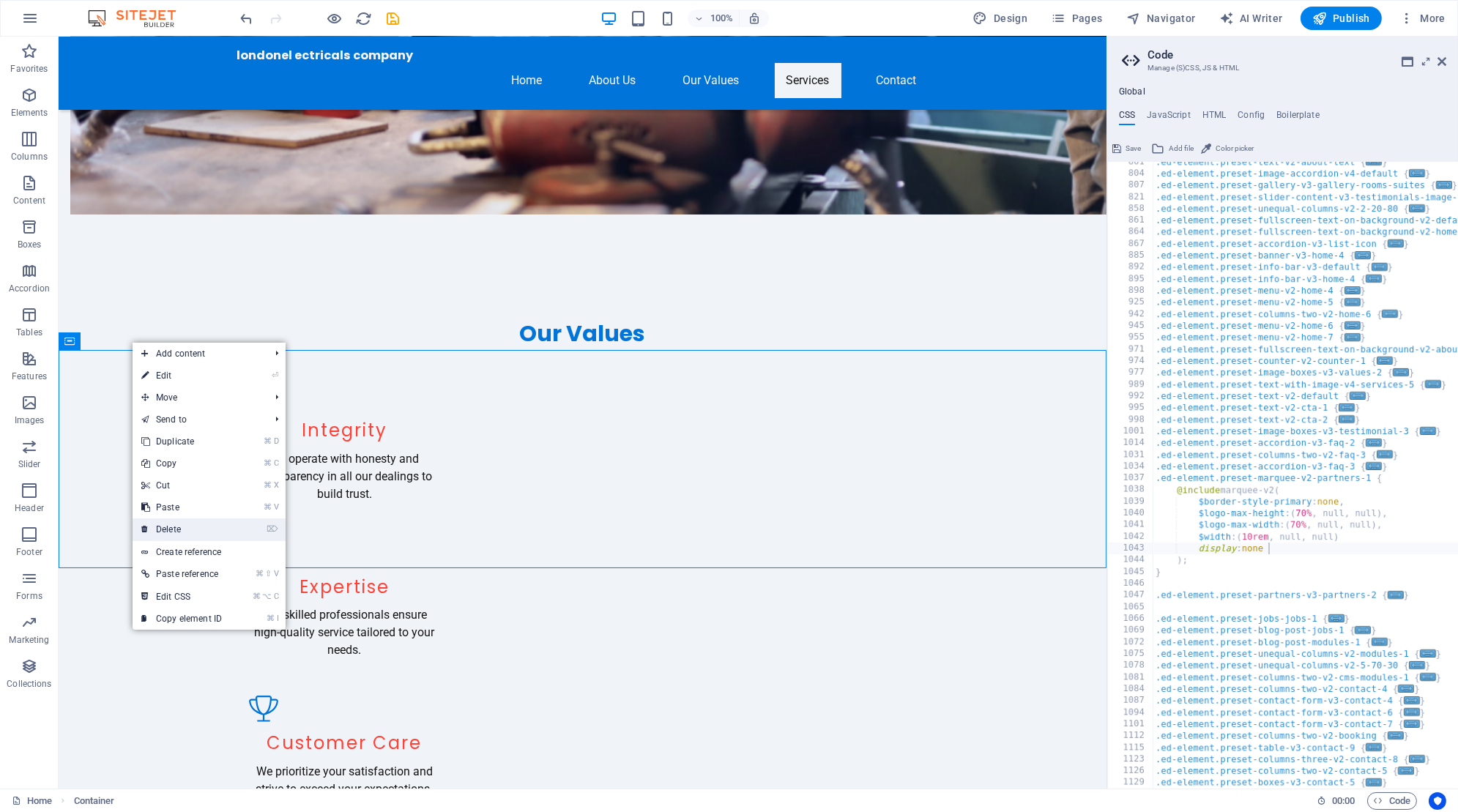
click at [178, 529] on link "⌦ Delete" at bounding box center [182, 529] width 98 height 22
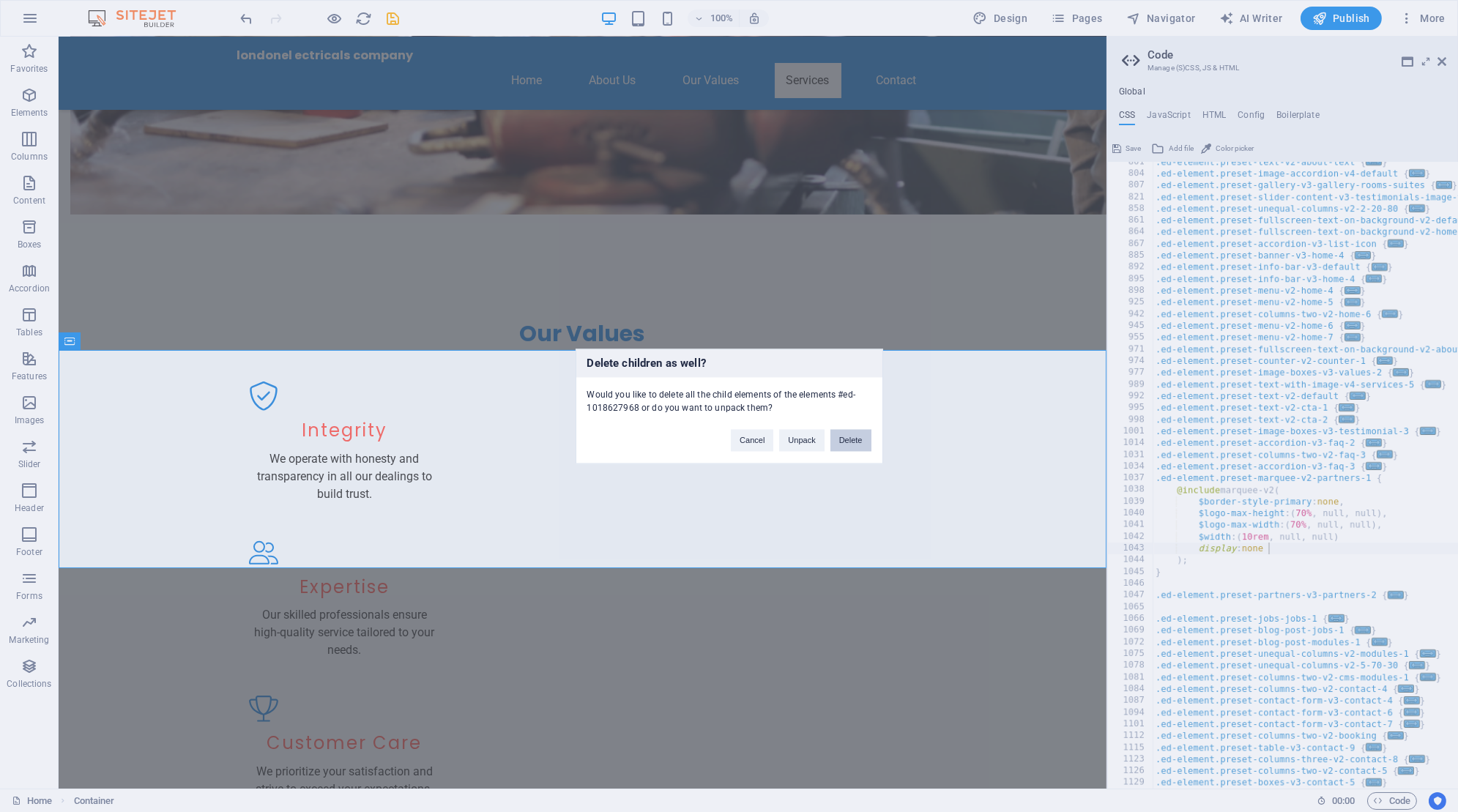
click at [856, 439] on button "Delete" at bounding box center [851, 440] width 41 height 22
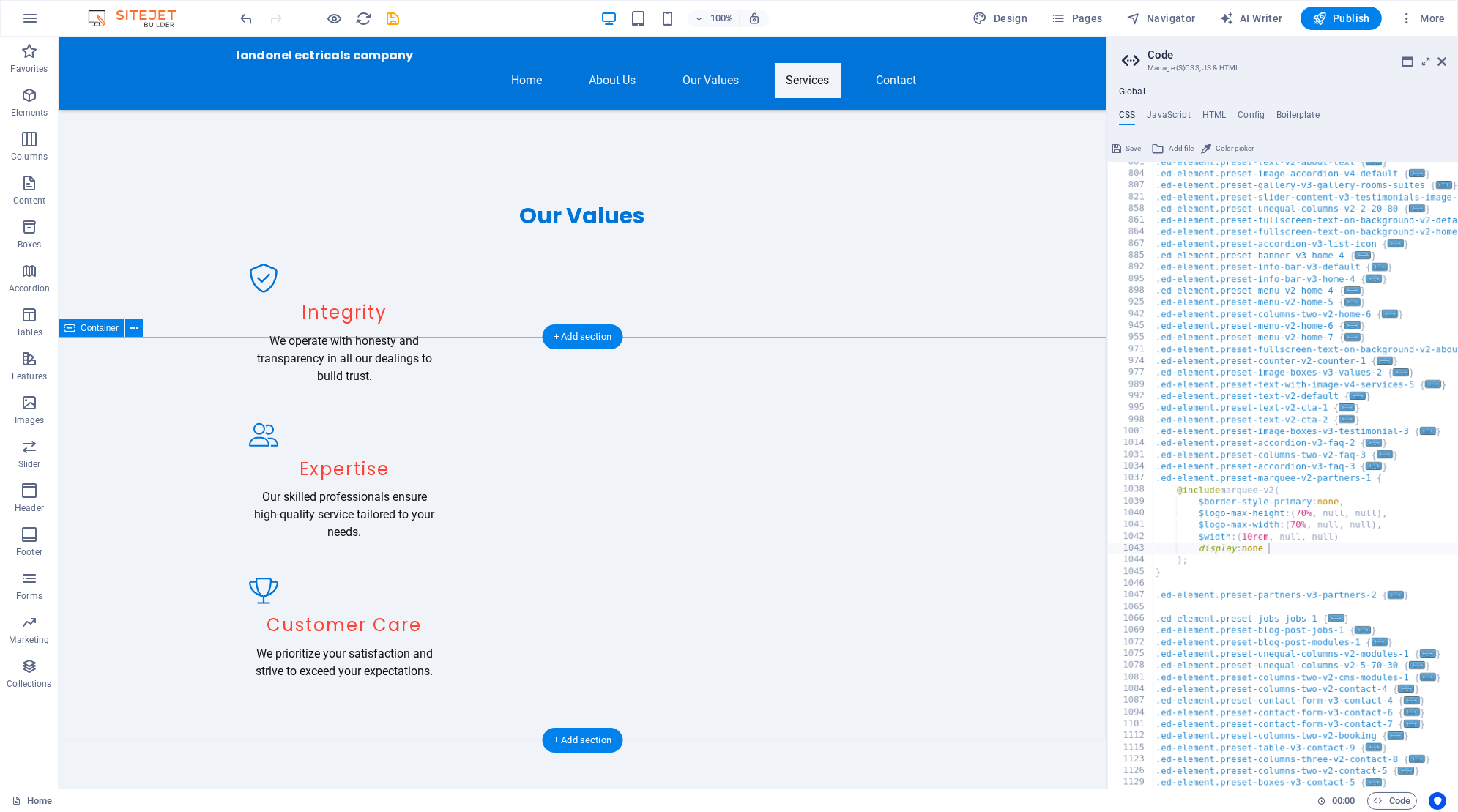
scroll to position [1826, 0]
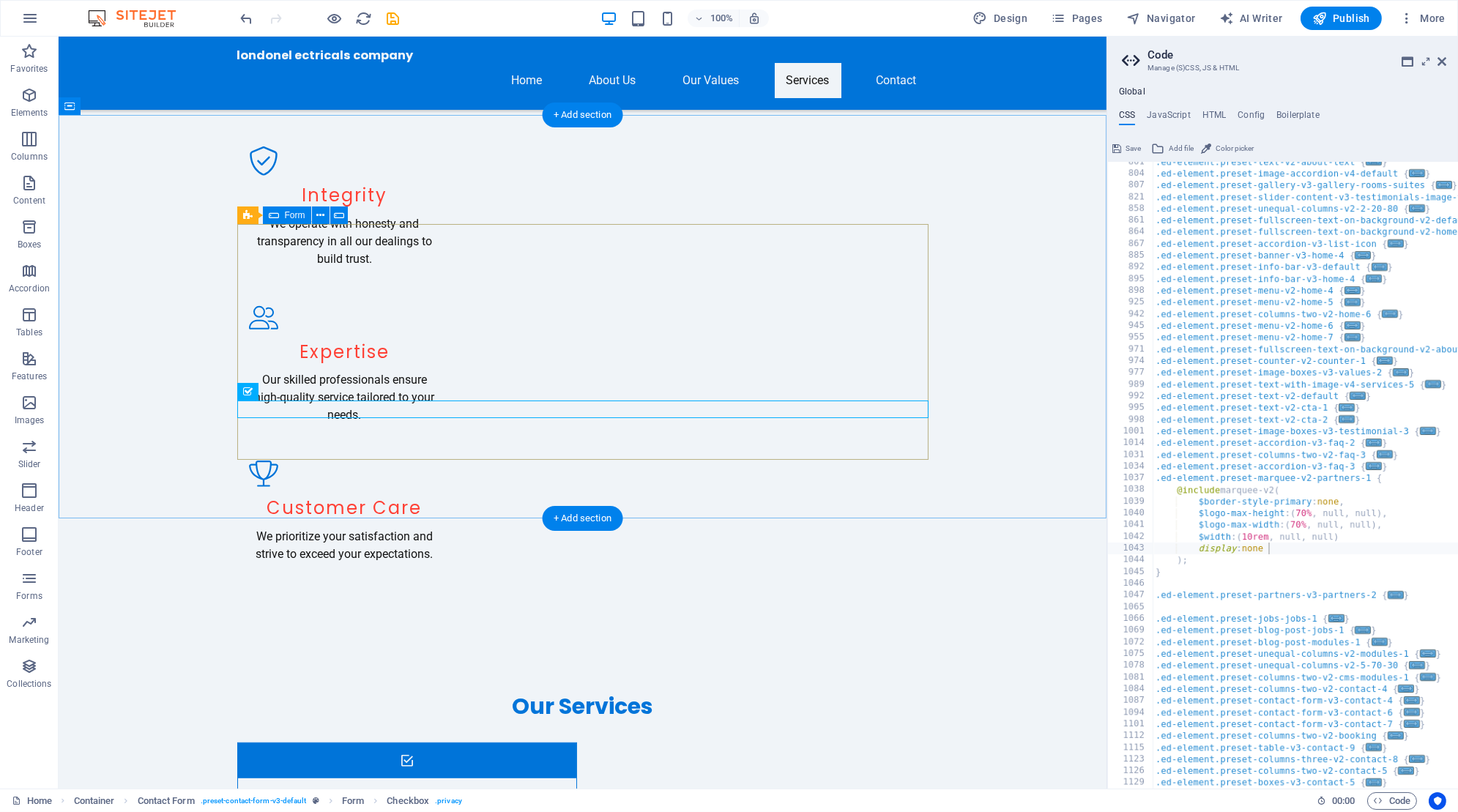
scroll to position [1724, 0]
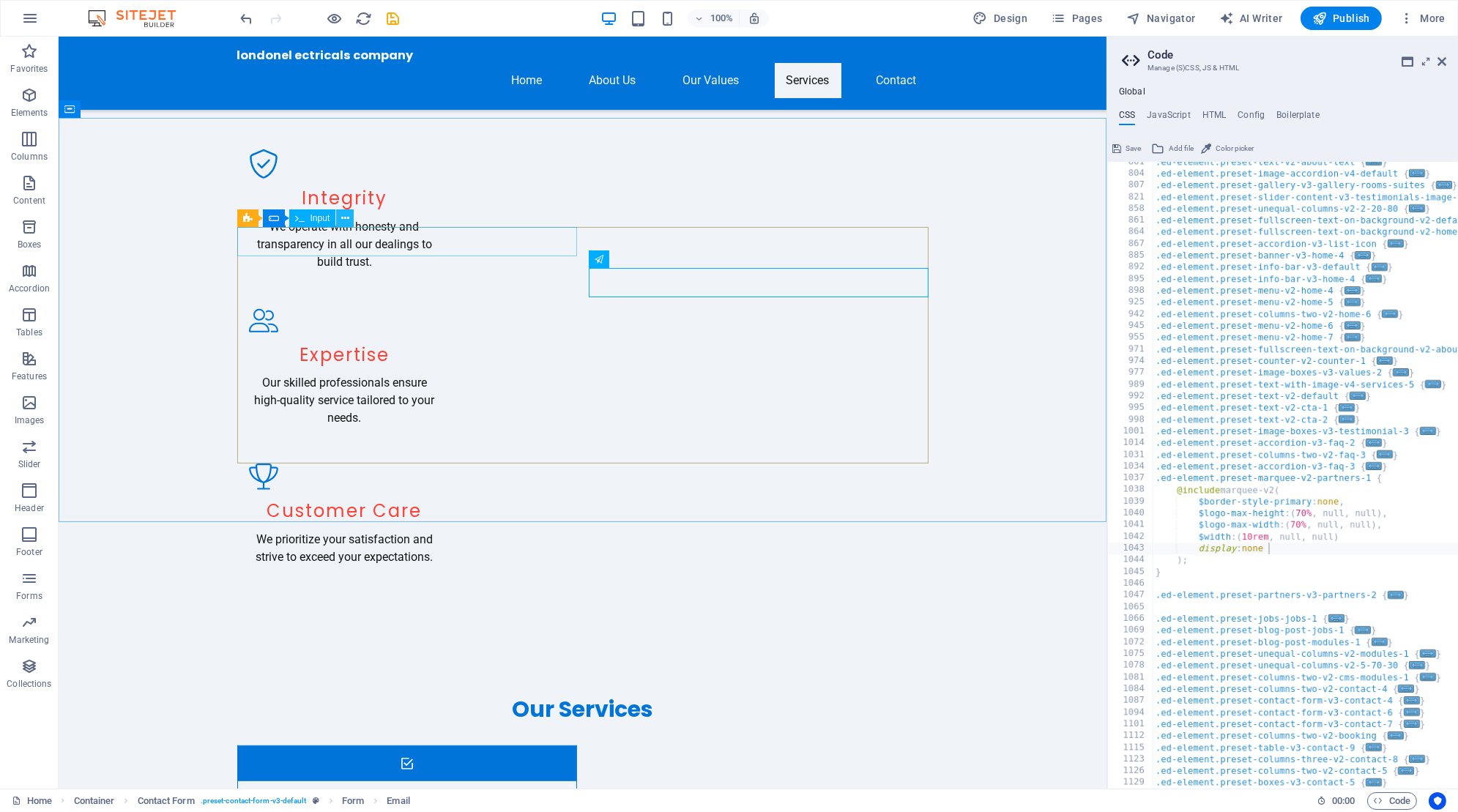
click at [348, 218] on icon at bounding box center [345, 218] width 8 height 15
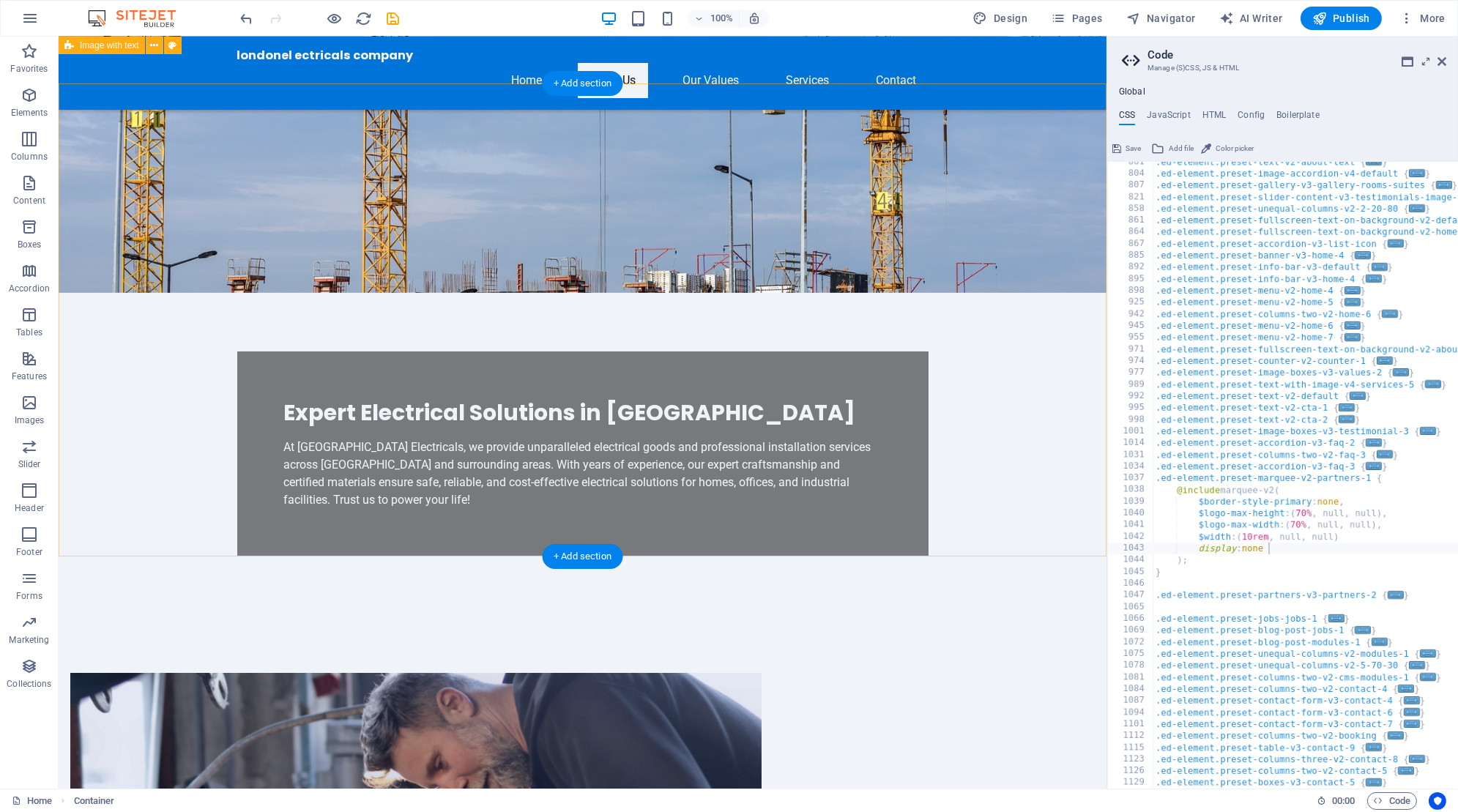
scroll to position [0, 0]
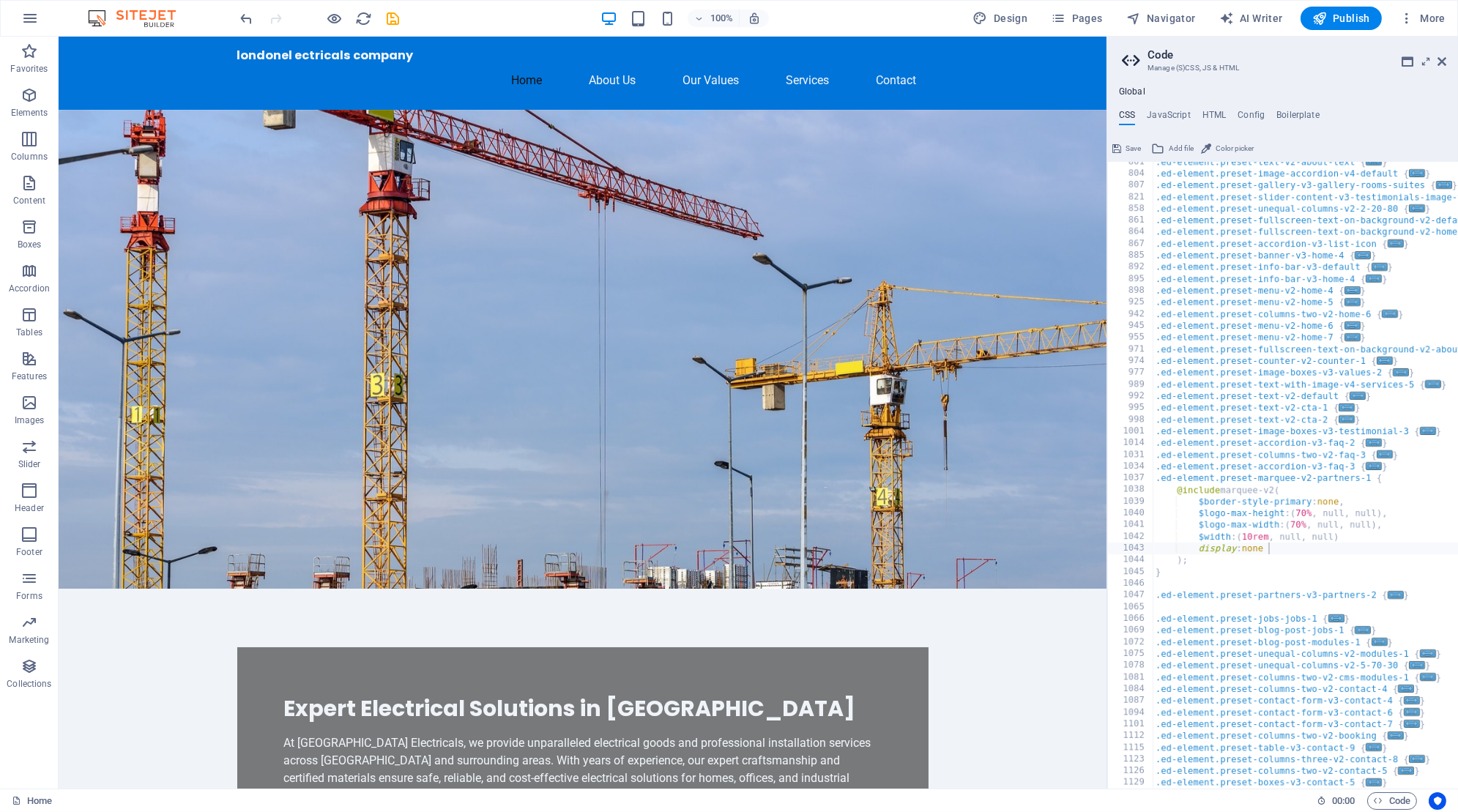
click at [1444, 69] on header "Code Manage (S)CSS, JS & HTML" at bounding box center [1284, 56] width 325 height 38
click at [1442, 62] on icon at bounding box center [1442, 62] width 9 height 12
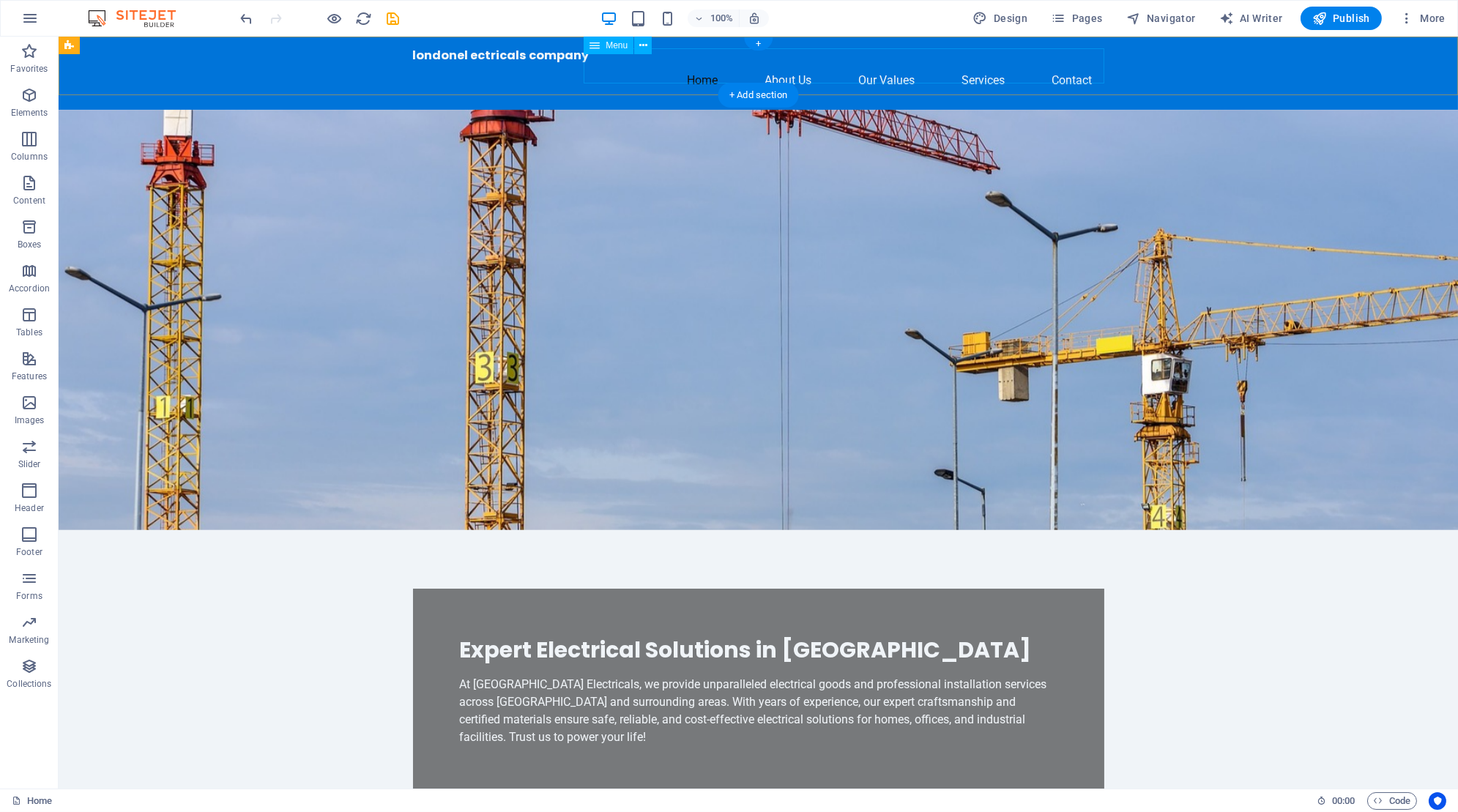
click at [894, 67] on nav "Home About Us Our Values Services Contact" at bounding box center [758, 81] width 691 height 36
click at [1001, 65] on nav "Home About Us Our Values Services Contact" at bounding box center [758, 81] width 691 height 36
select select
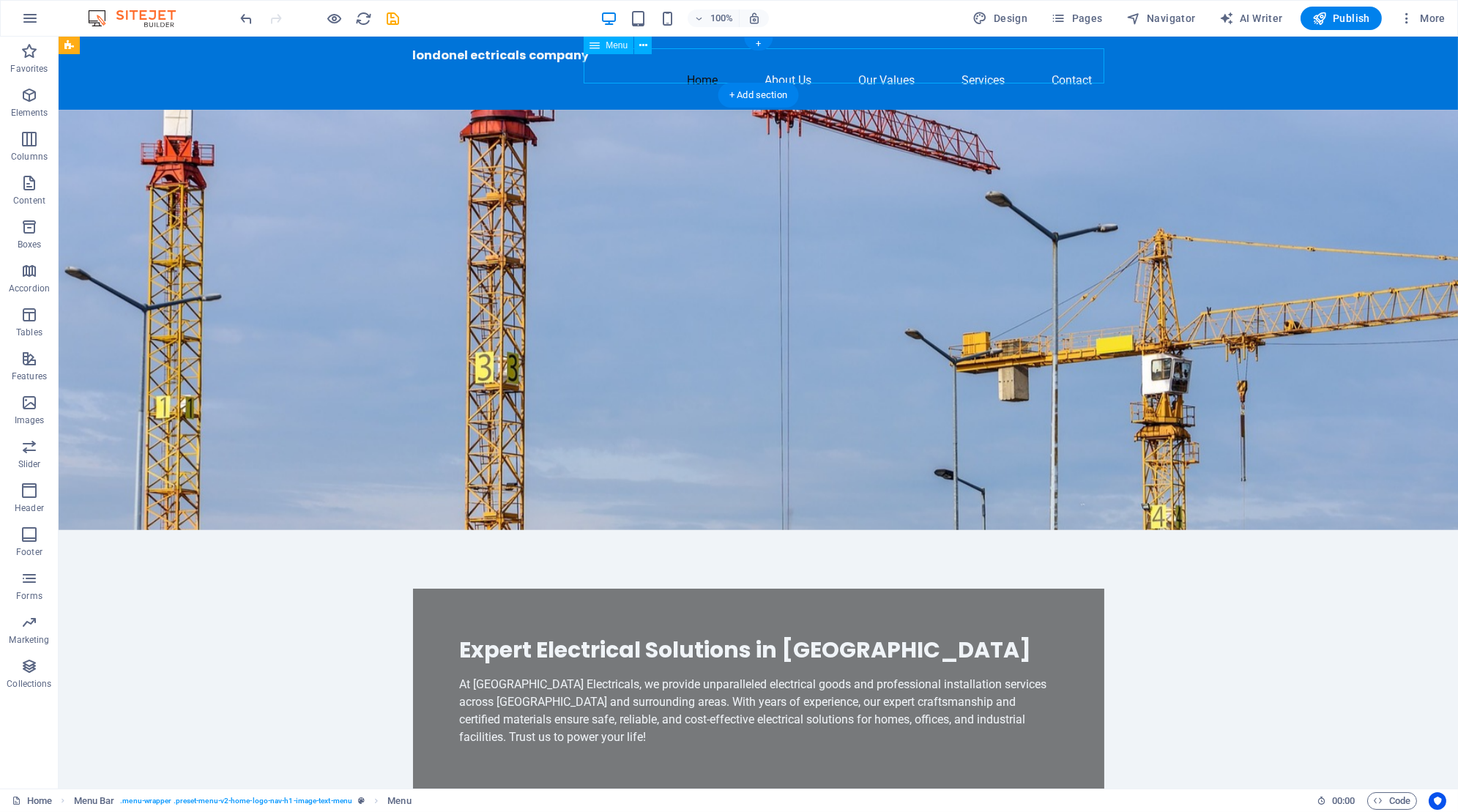
select select
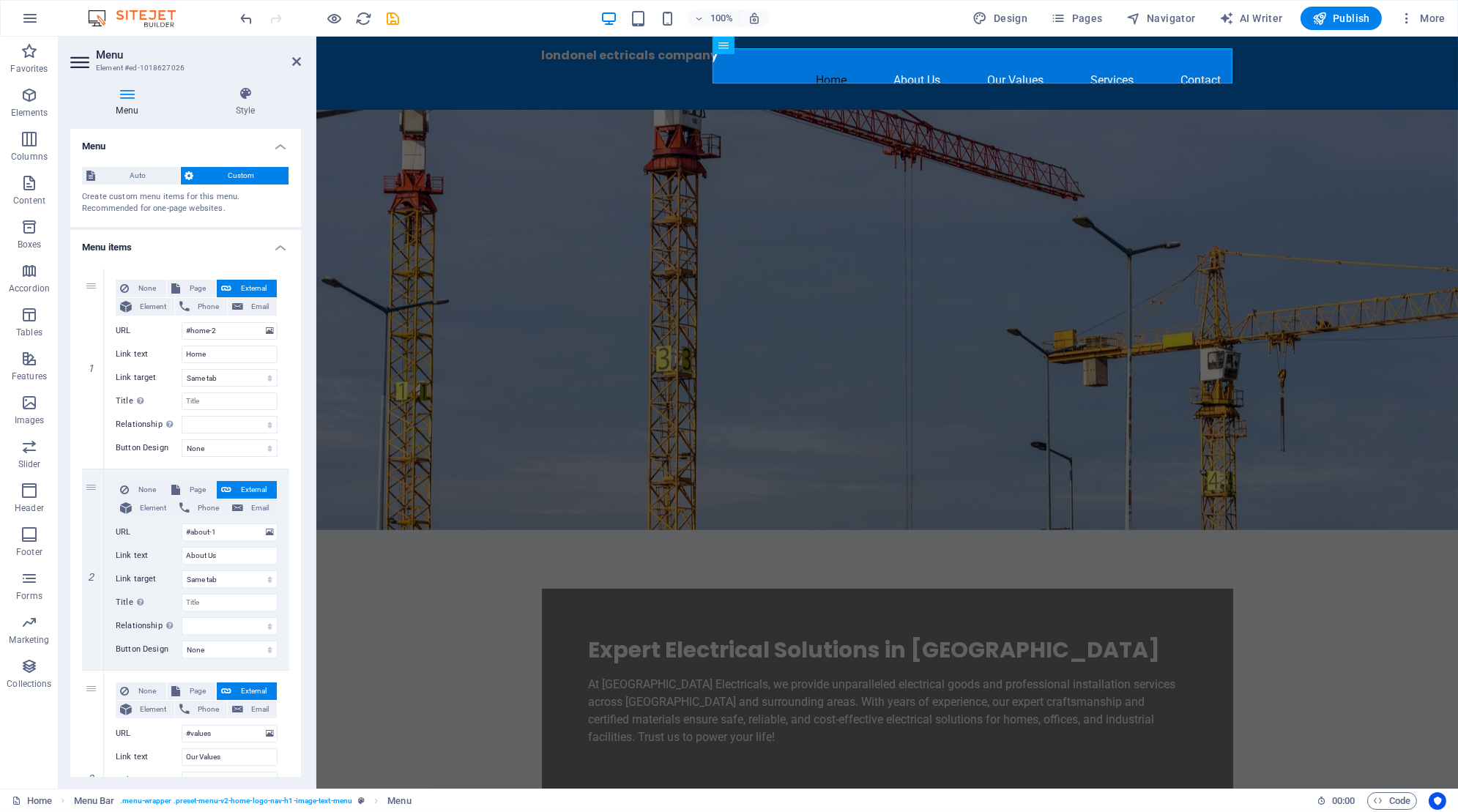
click at [278, 68] on header "Menu Element #ed-1018627026" at bounding box center [185, 56] width 231 height 38
click at [294, 61] on icon at bounding box center [296, 62] width 9 height 12
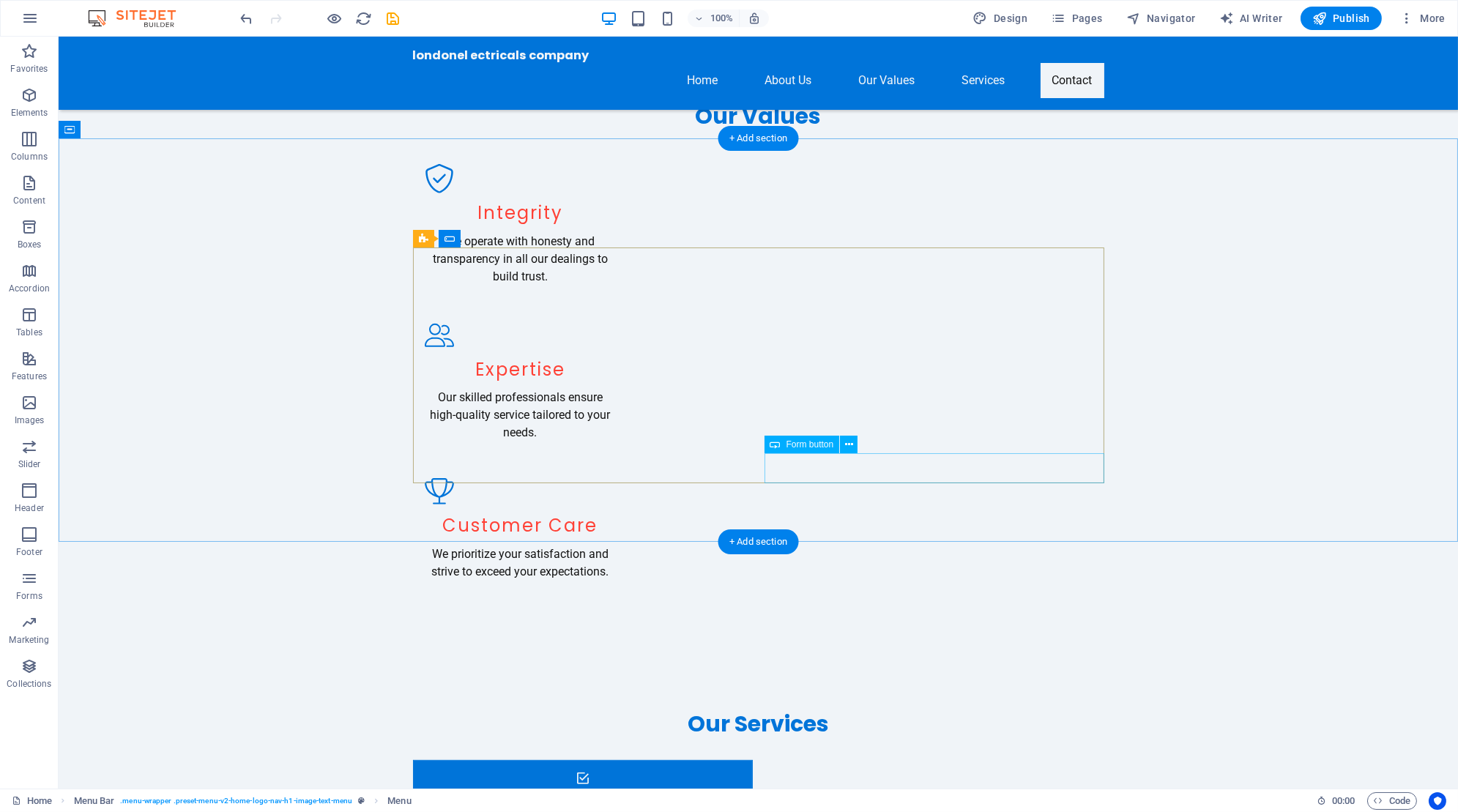
scroll to position [1826, 0]
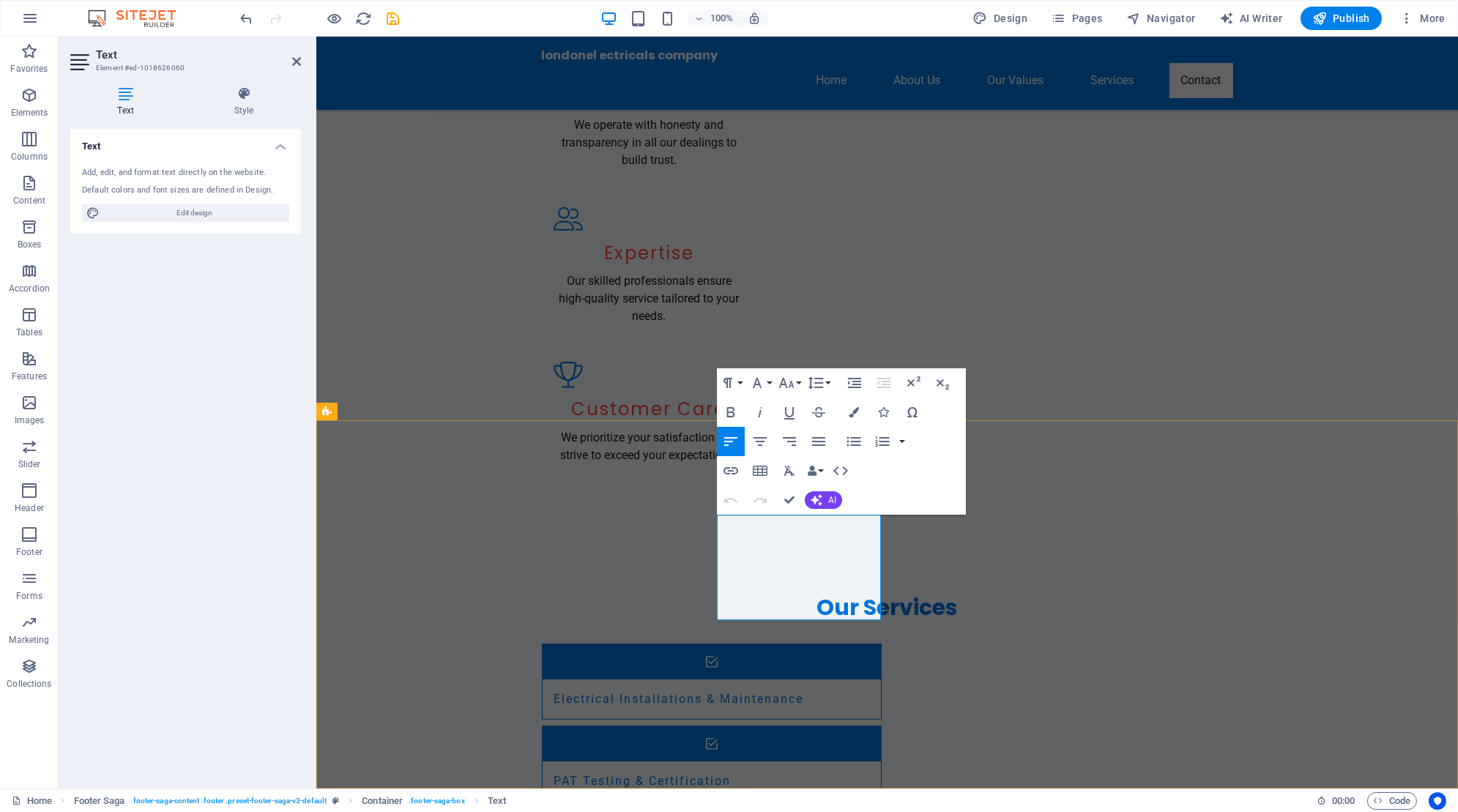
drag, startPoint x: 804, startPoint y: 543, endPoint x: 706, endPoint y: 522, distance: 100.2
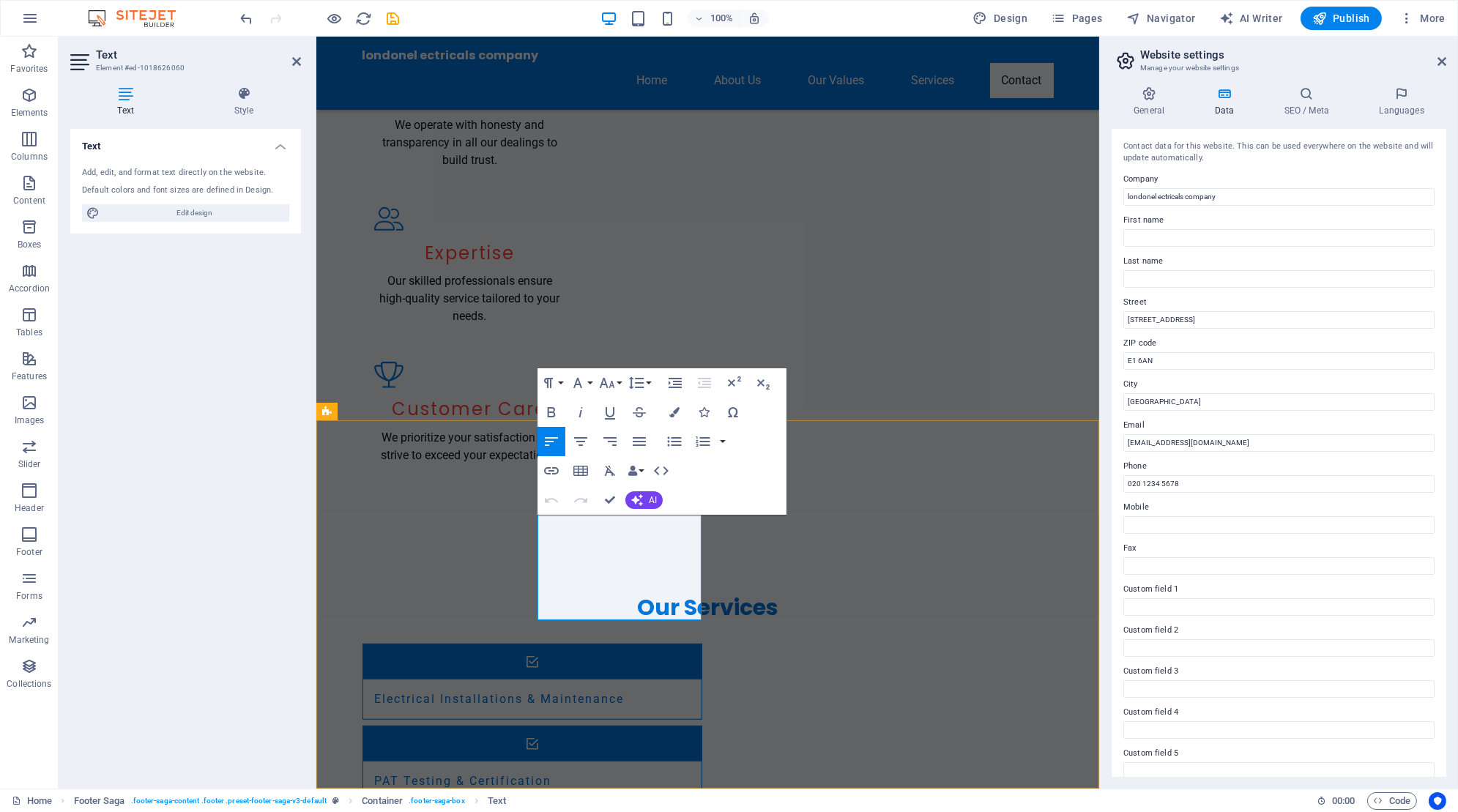
drag, startPoint x: 672, startPoint y: 563, endPoint x: 668, endPoint y: 579, distance: 16.5
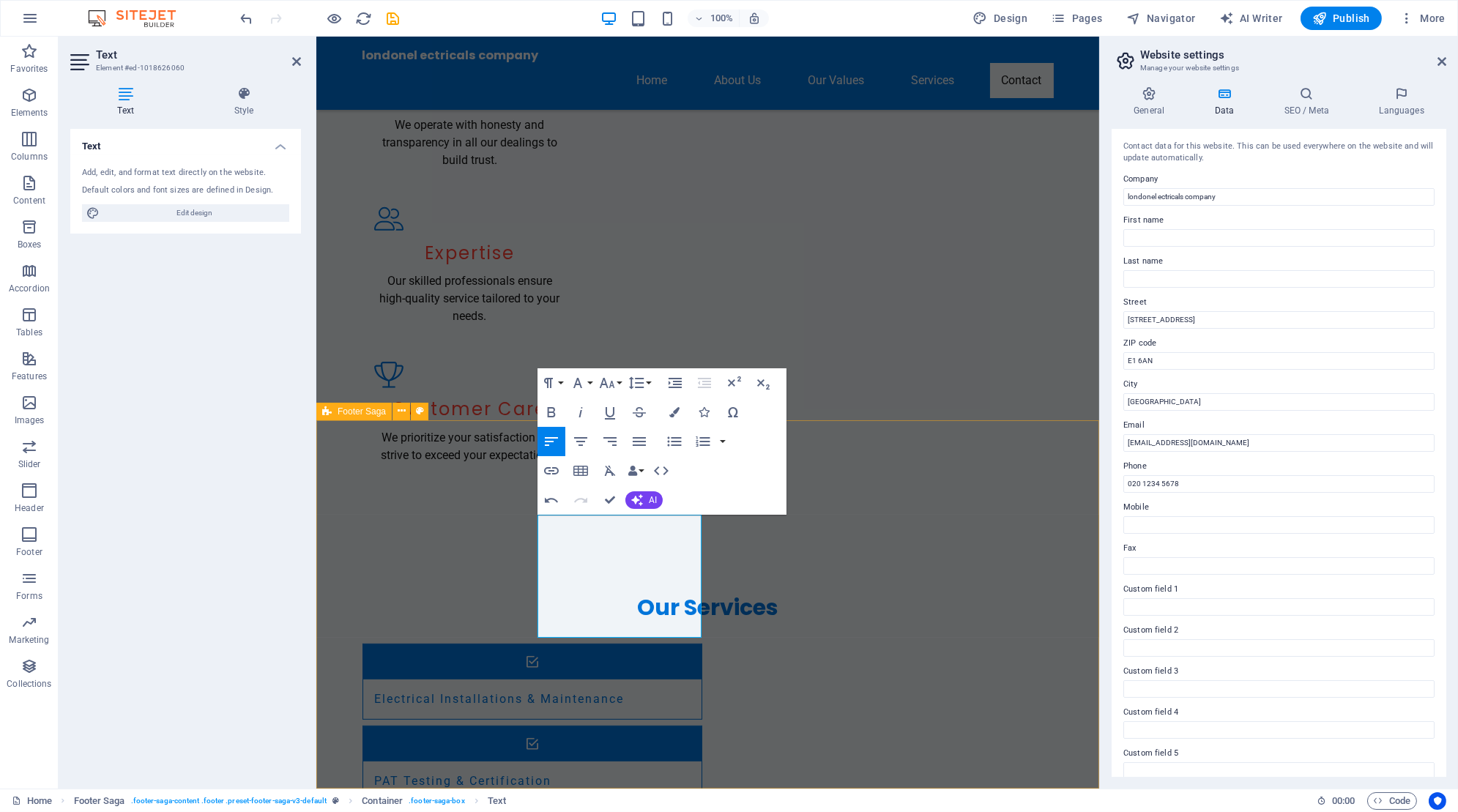
drag, startPoint x: 664, startPoint y: 574, endPoint x: 533, endPoint y: 573, distance: 131.0
drag, startPoint x: 586, startPoint y: 577, endPoint x: 546, endPoint y: 576, distance: 40.0
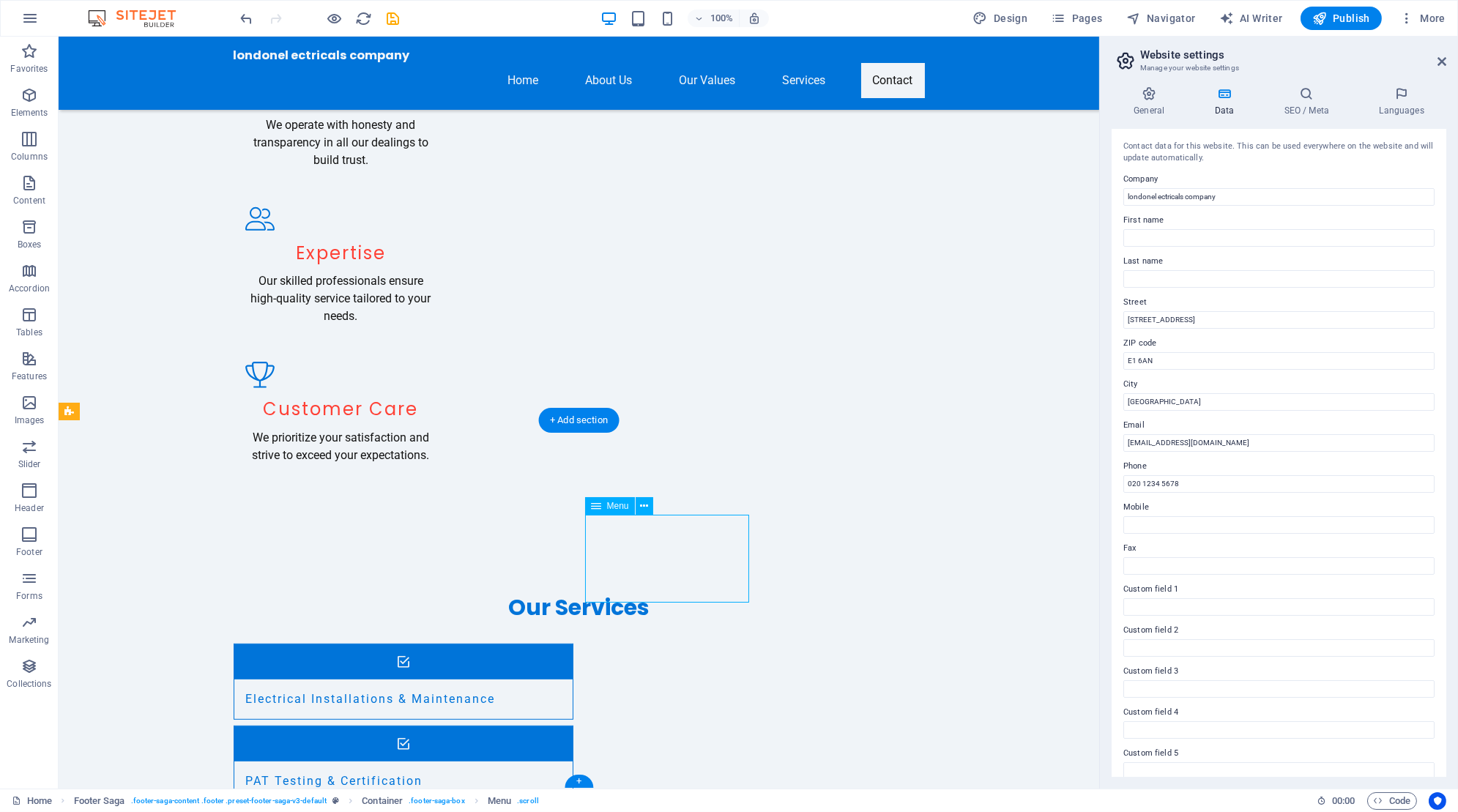
select select
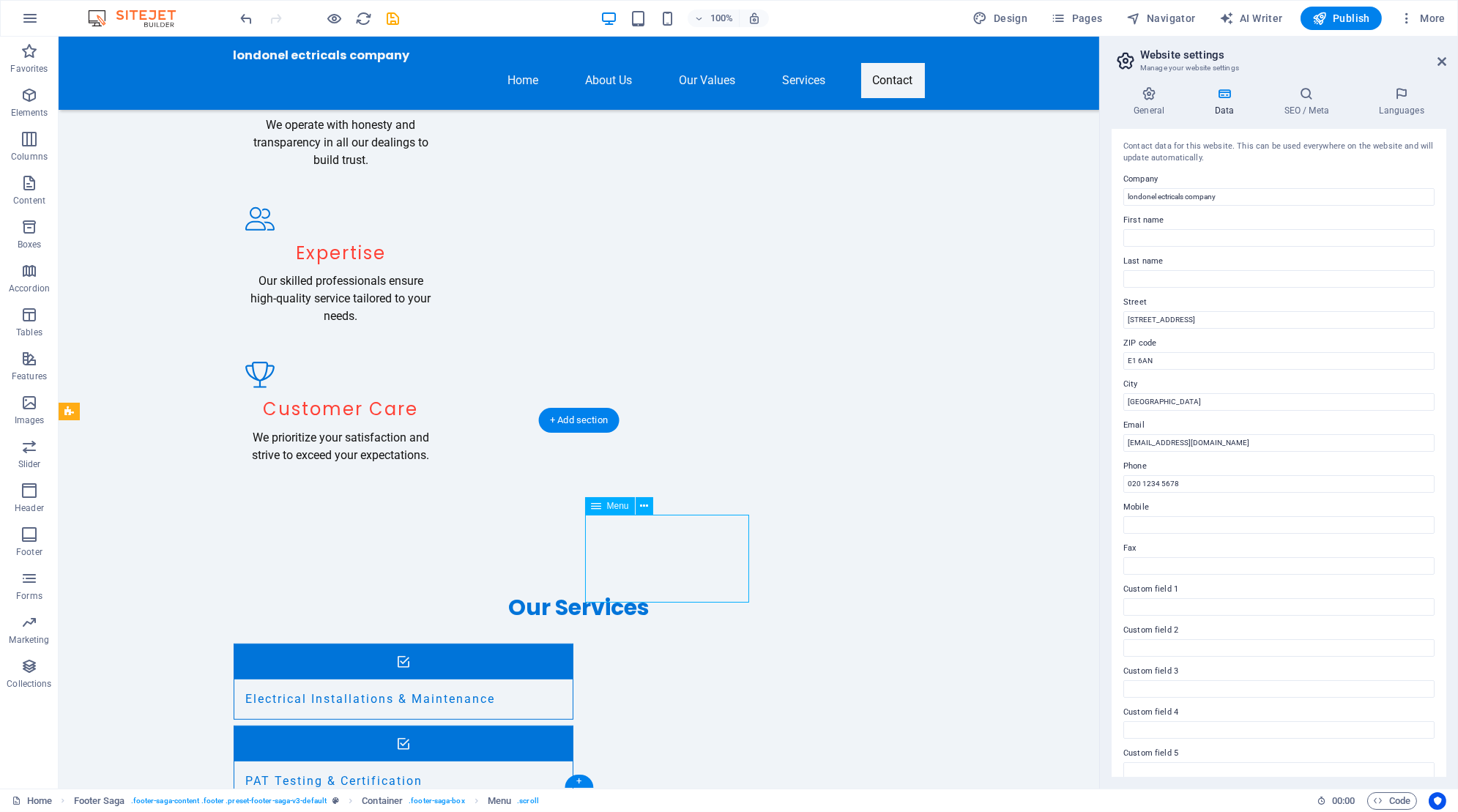
select select
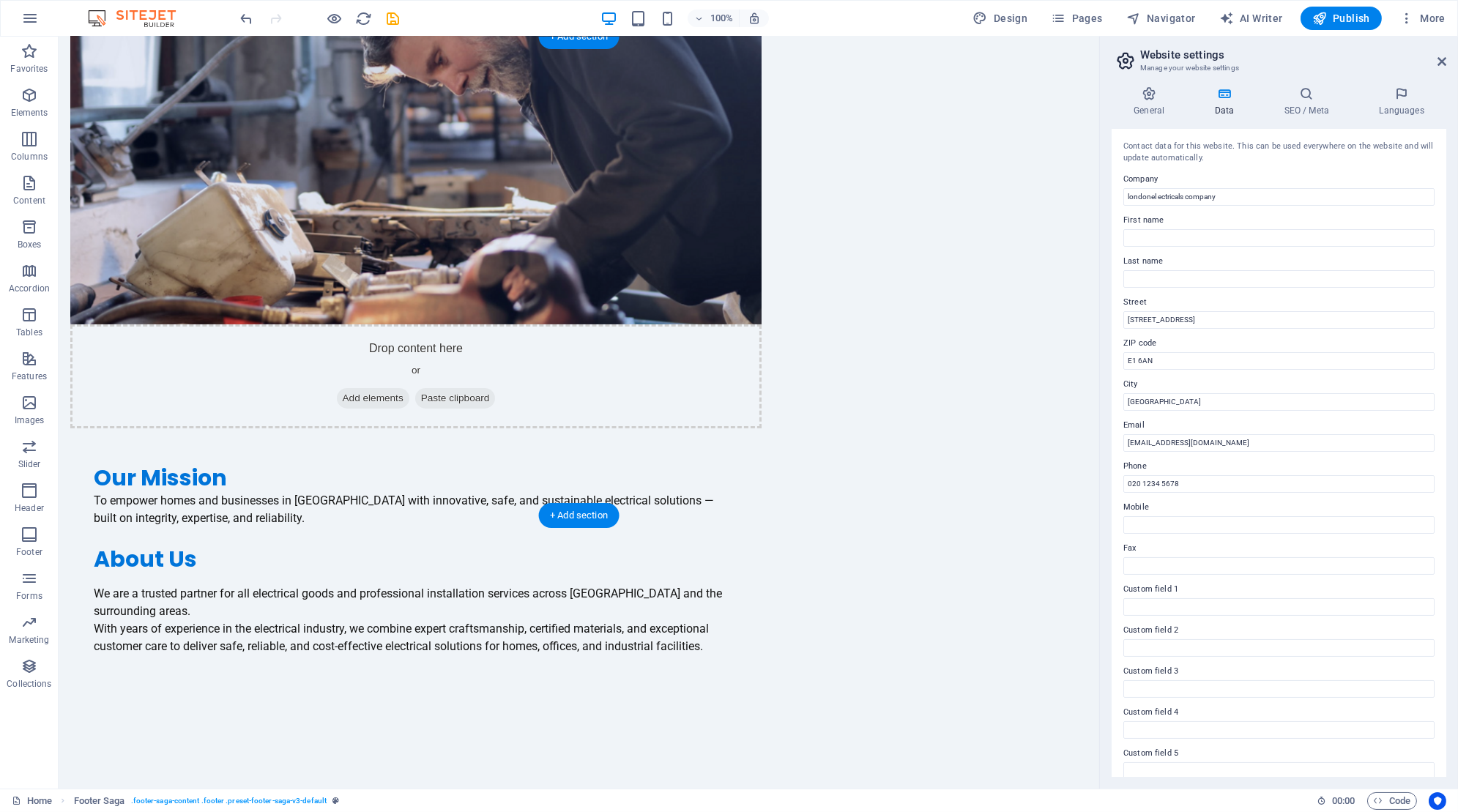
scroll to position [0, 0]
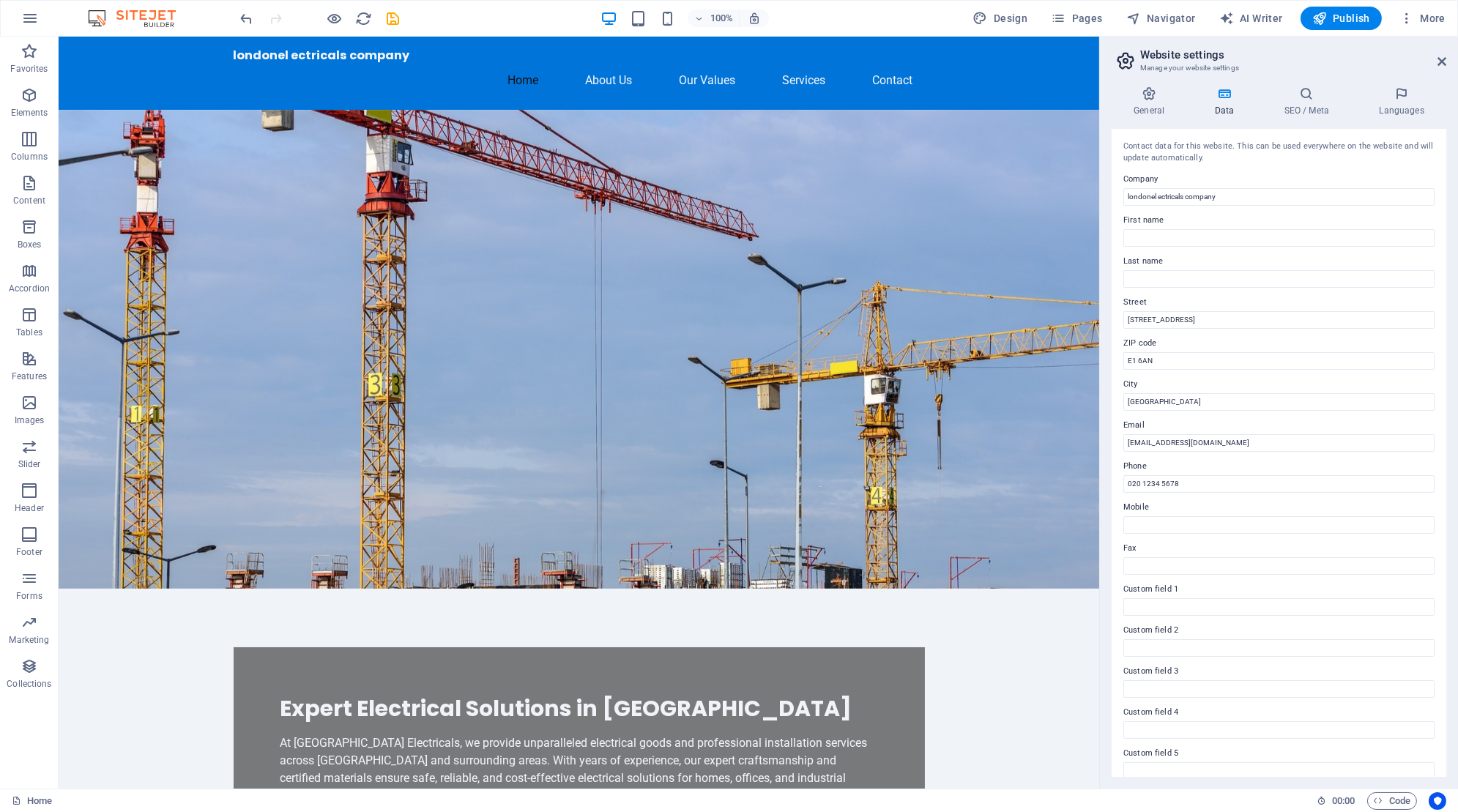
drag, startPoint x: 1352, startPoint y: 14, endPoint x: 1212, endPoint y: 210, distance: 240.9
click at [1210, 215] on div "Home Favorites Elements Columns Content Boxes Accordion Tables Features Images …" at bounding box center [729, 412] width 1458 height 752
click at [1198, 324] on input "123 Electric Avenue" at bounding box center [1279, 320] width 311 height 17
paste input "[STREET_ADDRESS]"
drag, startPoint x: 1378, startPoint y: 318, endPoint x: 1343, endPoint y: 321, distance: 35.1
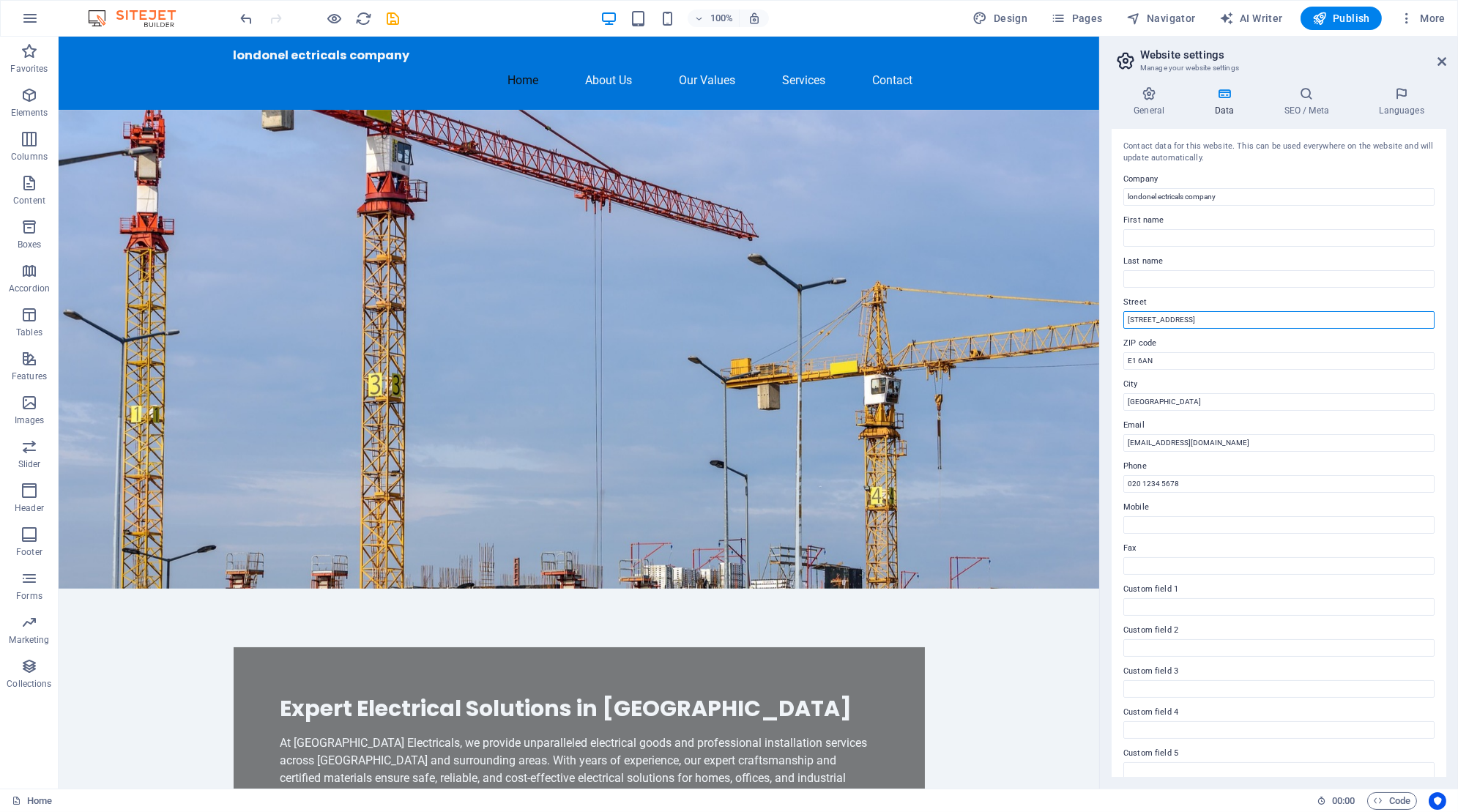
click at [1343, 321] on input "[STREET_ADDRESS]" at bounding box center [1279, 320] width 311 height 17
type input "8 Causton Cottages, Galsworthy Avenue, London, United Kingdom"
click at [1241, 479] on input "020 1234 5678" at bounding box center [1279, 484] width 311 height 17
click at [1349, 23] on span "Publish" at bounding box center [1341, 17] width 58 height 14
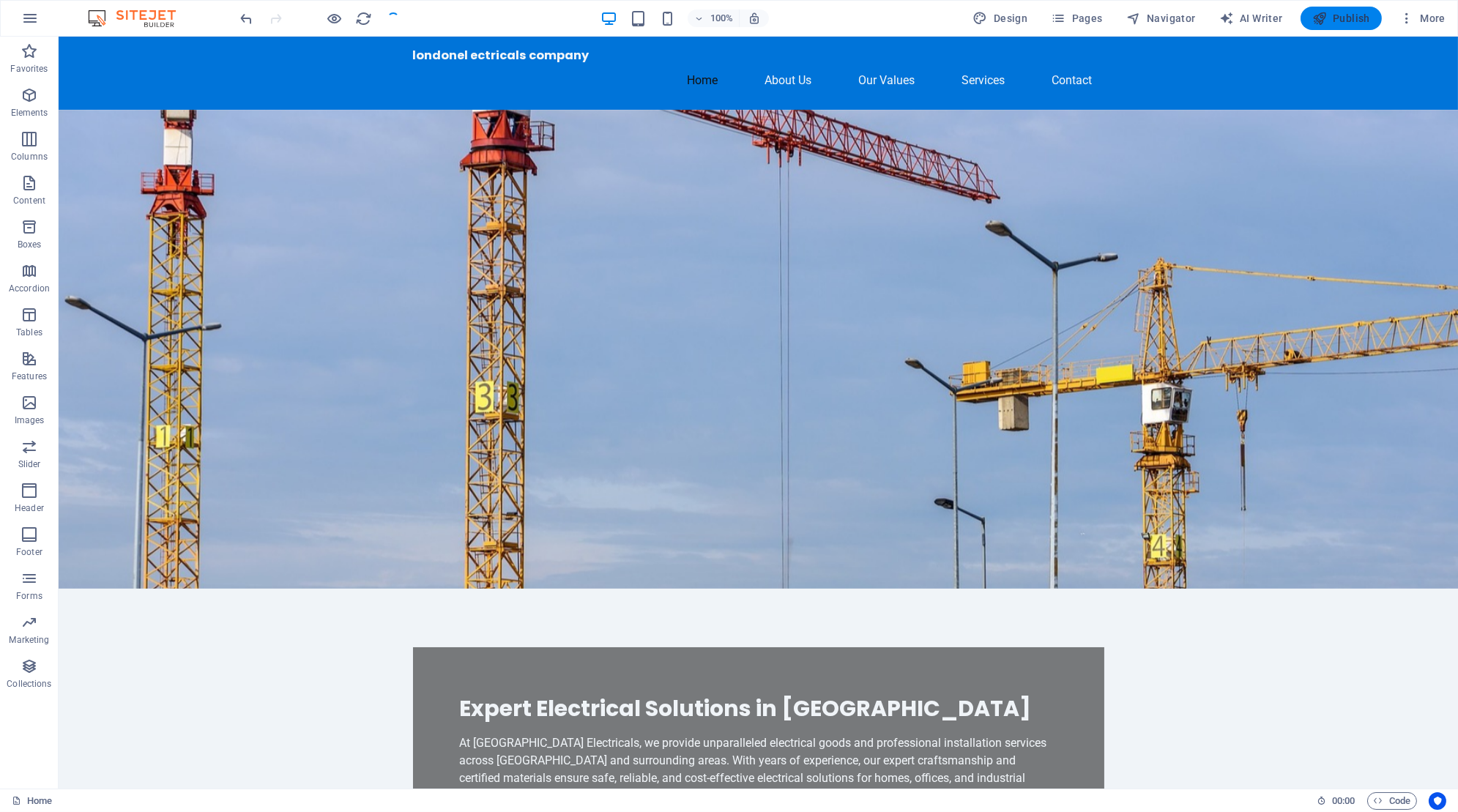
checkbox input "false"
